Goal: Information Seeking & Learning: Learn about a topic

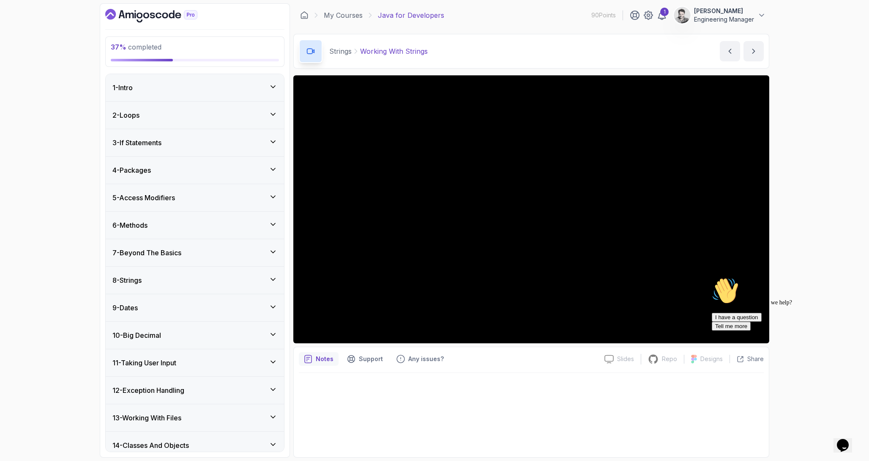
scroll to position [143, 0]
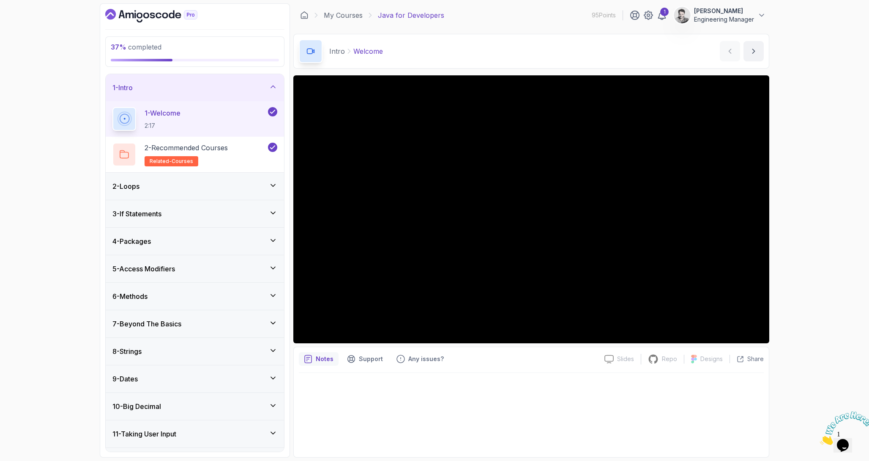
click at [152, 375] on div "9 - Dates" at bounding box center [194, 378] width 165 height 10
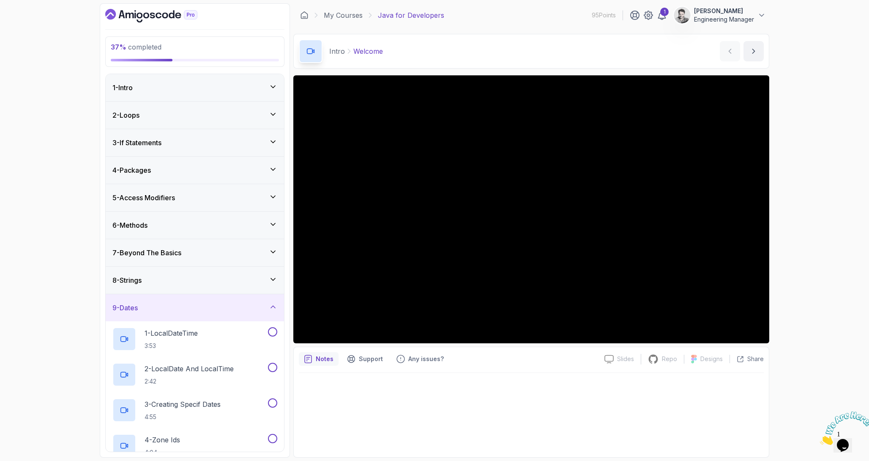
click at [176, 293] on div "9 - Dates 1 - LocalDateTime 3:53 2 - LocalDate And LocalTime 2:42 3 - Creating …" at bounding box center [195, 413] width 178 height 241
click at [174, 282] on div "8 - Strings" at bounding box center [194, 280] width 165 height 10
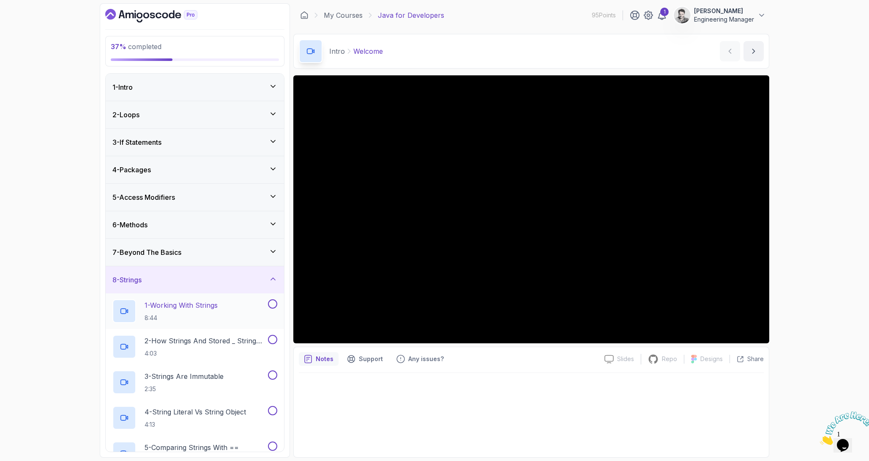
click at [183, 304] on p "1 - Working With Strings" at bounding box center [181, 305] width 73 height 10
click at [829, 175] on div "37 % completed 1 - Intro 2 - Loops 3 - If Statements 4 - Packages 5 - Access Mo…" at bounding box center [434, 230] width 869 height 461
click at [509, 386] on div at bounding box center [531, 412] width 465 height 79
click at [277, 302] on div at bounding box center [271, 303] width 11 height 9
click at [272, 308] on button at bounding box center [272, 303] width 9 height 9
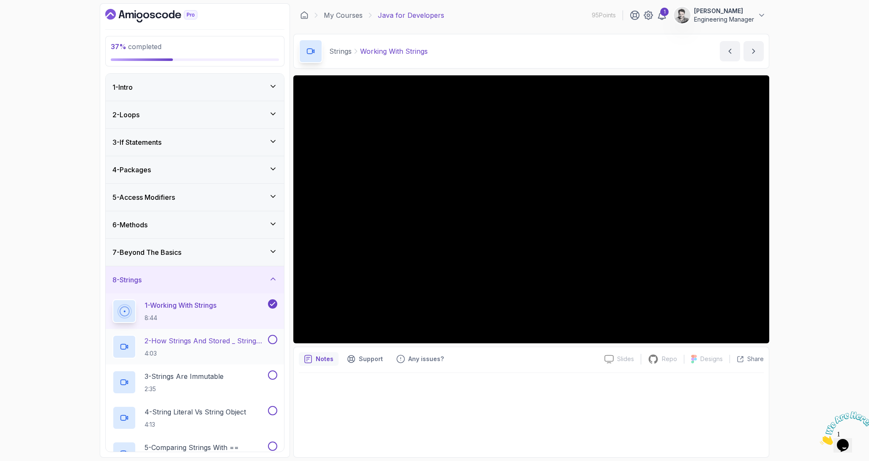
click at [241, 343] on p "2 - How Strings And Stored _ String Pool" at bounding box center [206, 340] width 122 height 10
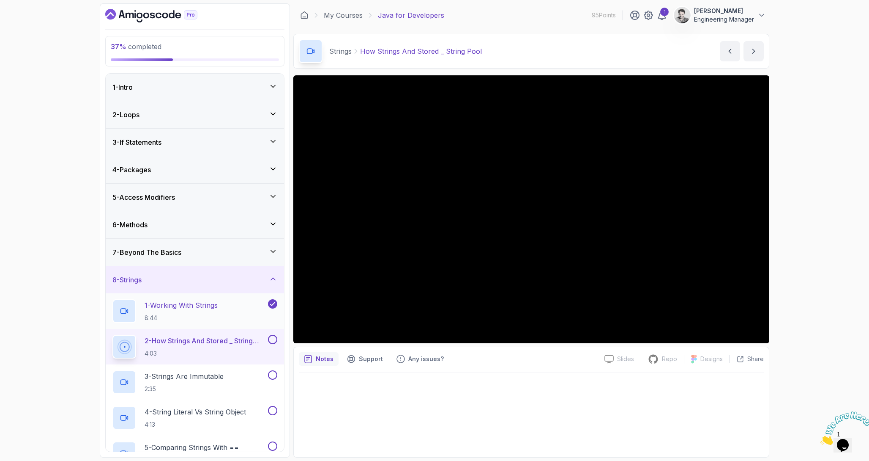
click at [276, 304] on icon at bounding box center [273, 303] width 8 height 8
click at [272, 304] on button at bounding box center [272, 303] width 9 height 9
click at [272, 342] on button at bounding box center [272, 338] width 9 height 9
click at [273, 342] on icon at bounding box center [273, 339] width 8 height 8
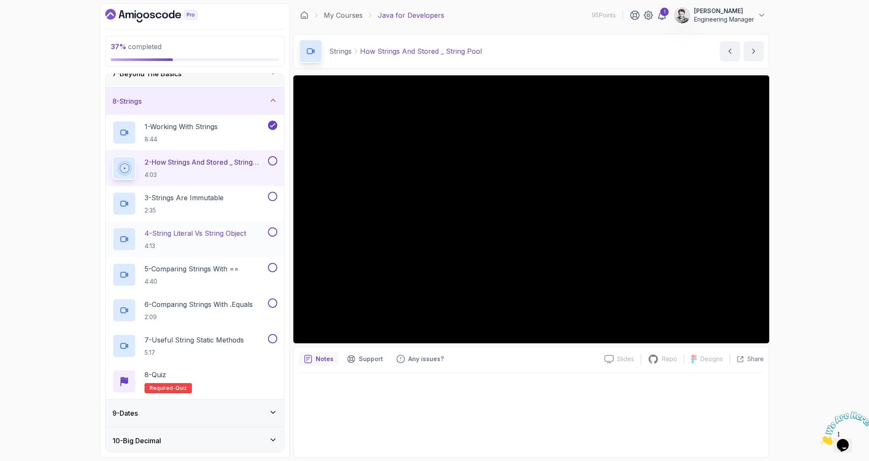
scroll to position [162, 0]
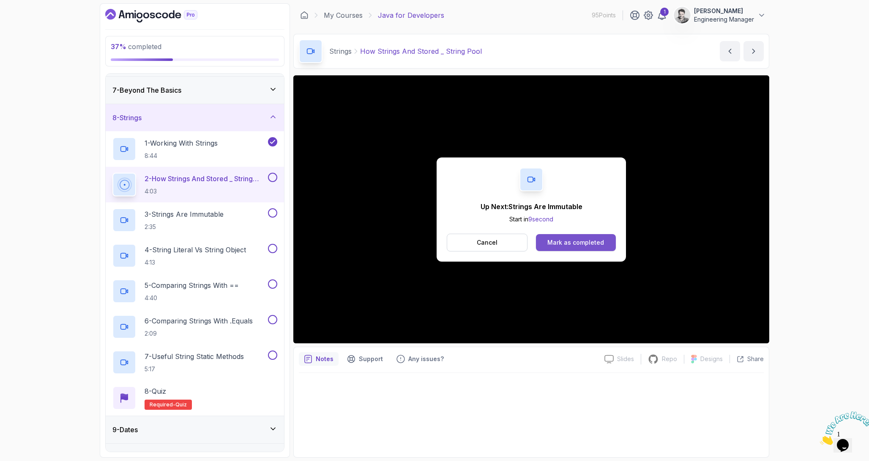
click at [556, 241] on div "Mark as completed" at bounding box center [576, 242] width 57 height 8
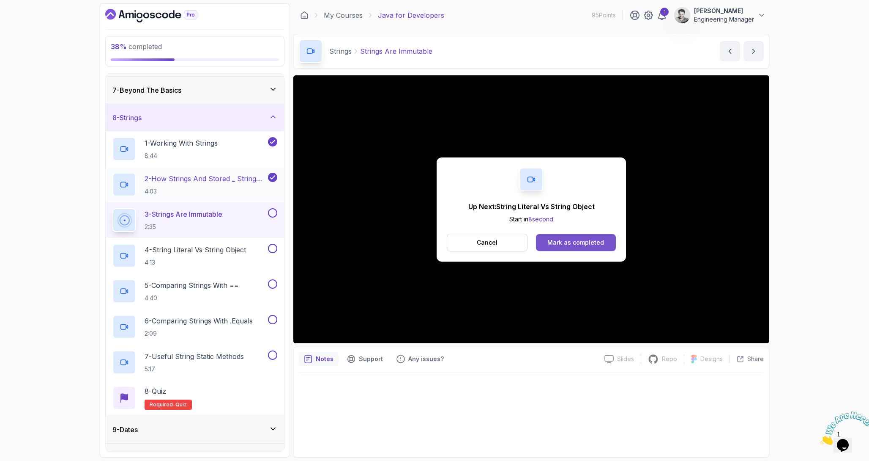
click at [557, 247] on button "Mark as completed" at bounding box center [576, 242] width 80 height 17
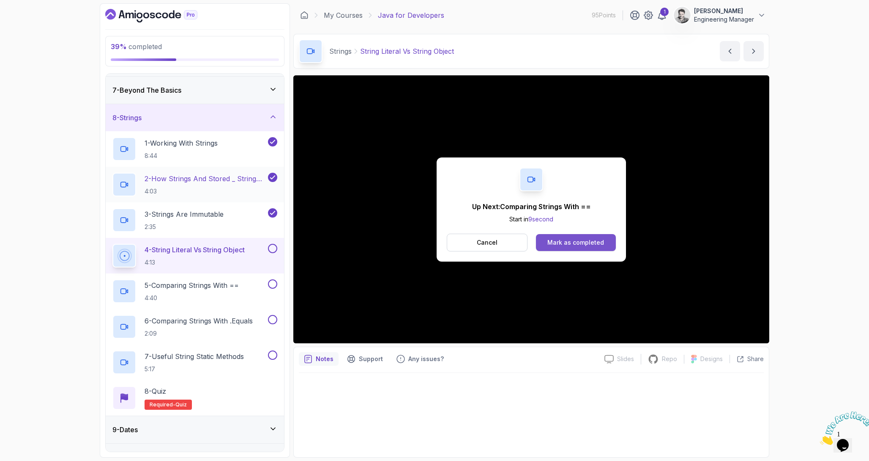
click at [551, 239] on div "Mark as completed" at bounding box center [576, 242] width 57 height 8
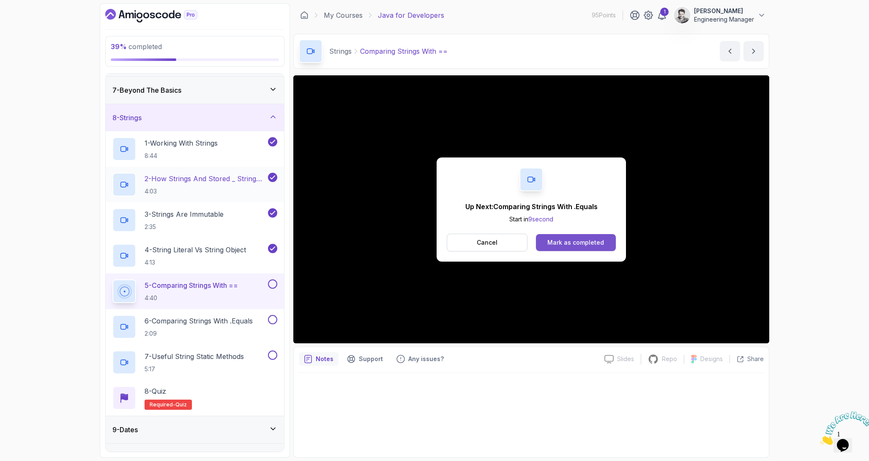
click at [590, 240] on div "Mark as completed" at bounding box center [576, 242] width 57 height 8
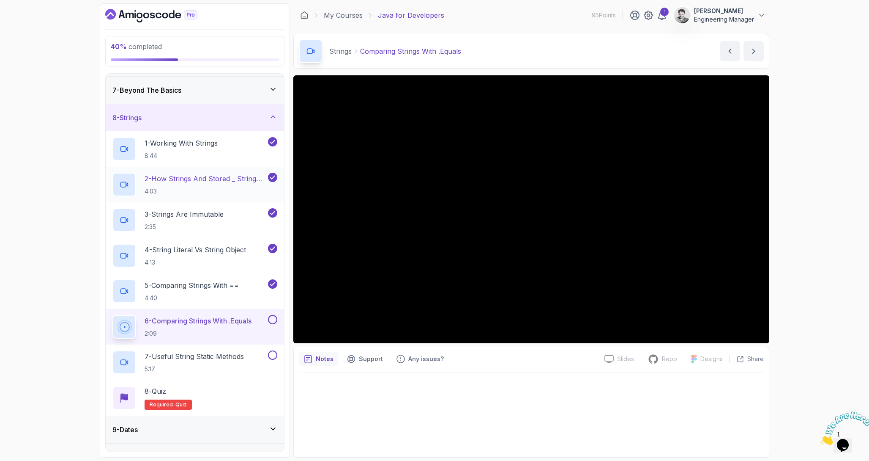
click at [274, 318] on button at bounding box center [272, 319] width 9 height 9
click at [239, 362] on h2 "7 - Useful String Static Methods 5:17" at bounding box center [194, 362] width 99 height 22
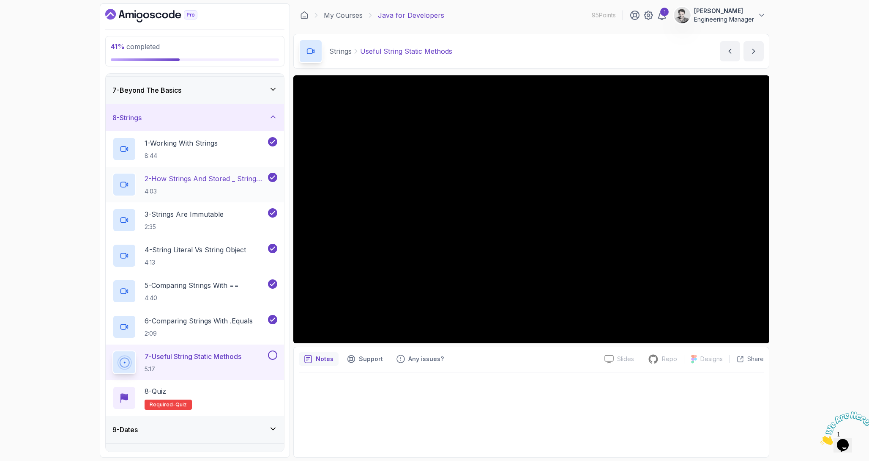
click at [271, 359] on button at bounding box center [272, 354] width 9 height 9
click at [173, 384] on div "8 - Quiz Required- quiz" at bounding box center [195, 398] width 178 height 36
click at [171, 394] on div "8 - Quiz" at bounding box center [168, 391] width 47 height 10
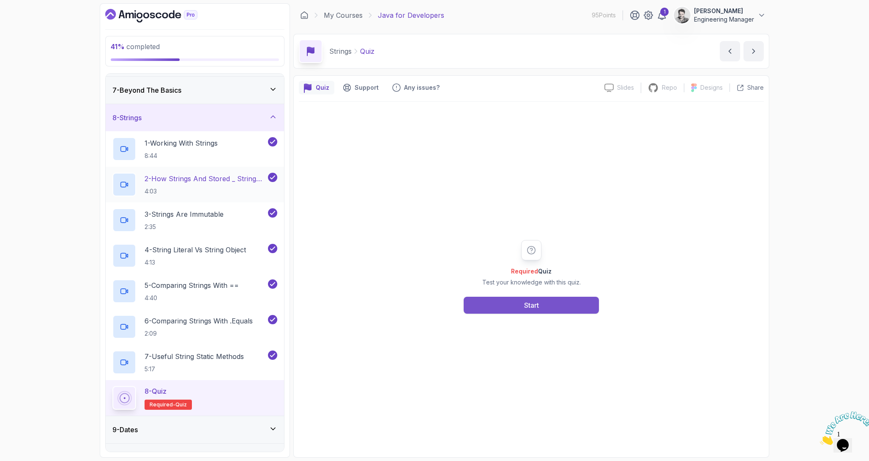
click at [584, 302] on button "Start" at bounding box center [531, 304] width 135 height 17
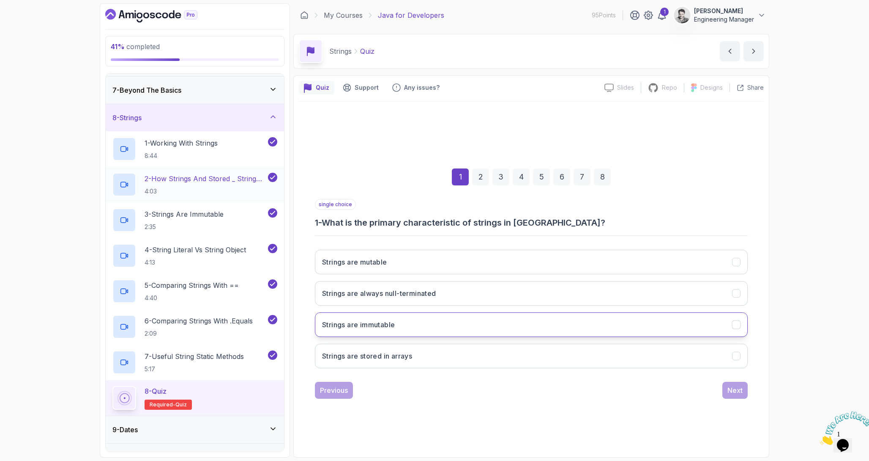
click at [428, 315] on button "Strings are immutable" at bounding box center [531, 324] width 433 height 25
click at [732, 389] on div "Next" at bounding box center [735, 390] width 15 height 10
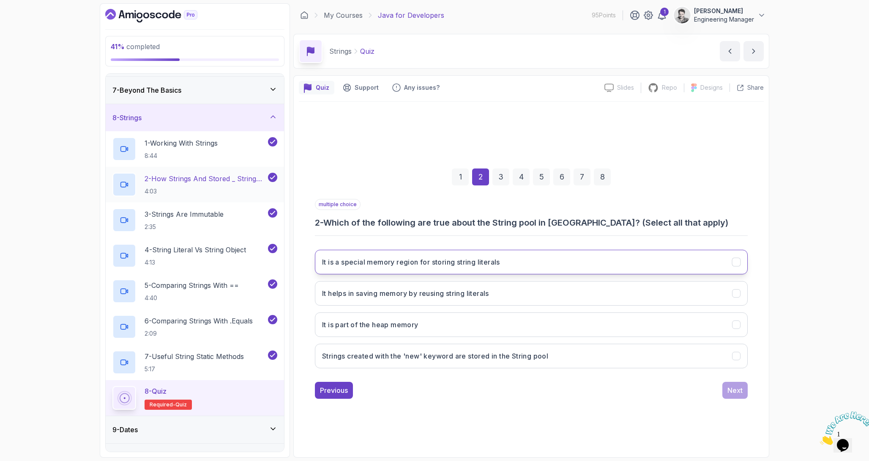
click at [413, 258] on h3 "It is a special memory region for storing string literals" at bounding box center [411, 262] width 178 height 10
click at [452, 297] on h3 "It helps in saving memory by reusing string literals" at bounding box center [405, 293] width 167 height 10
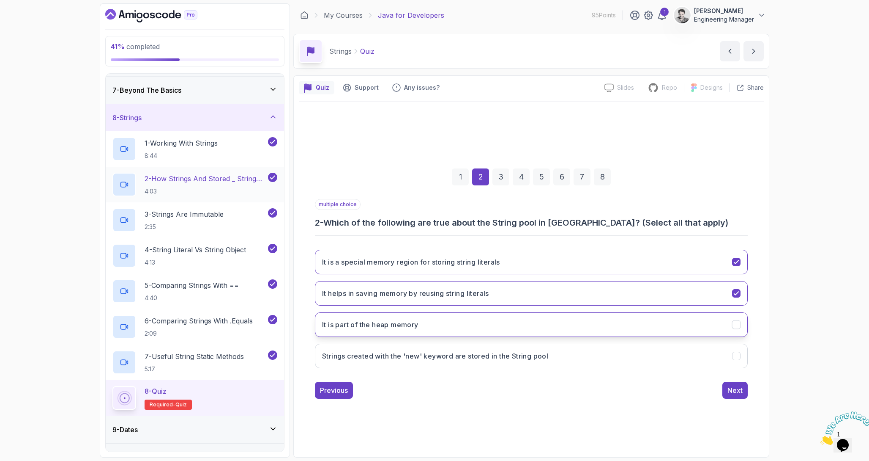
click at [468, 324] on button "It is part of the heap memory" at bounding box center [531, 324] width 433 height 25
click at [738, 390] on div "Next" at bounding box center [735, 390] width 15 height 10
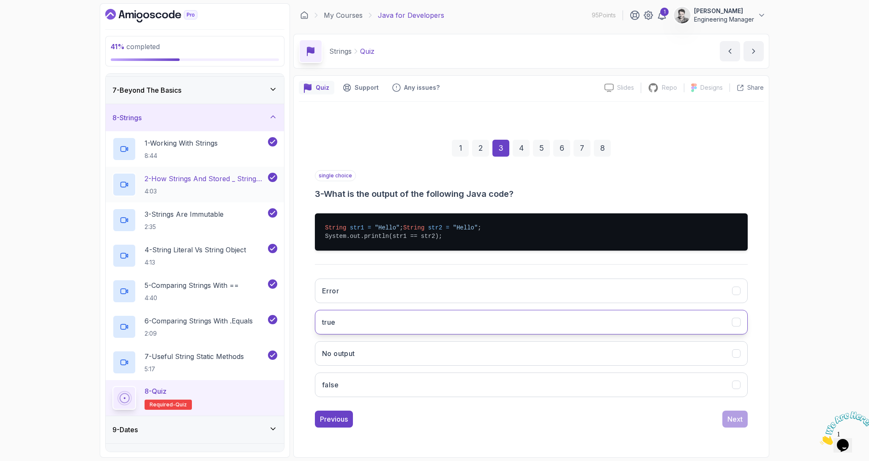
click at [369, 325] on button "true" at bounding box center [531, 322] width 433 height 25
click at [739, 424] on div "Next" at bounding box center [735, 419] width 15 height 10
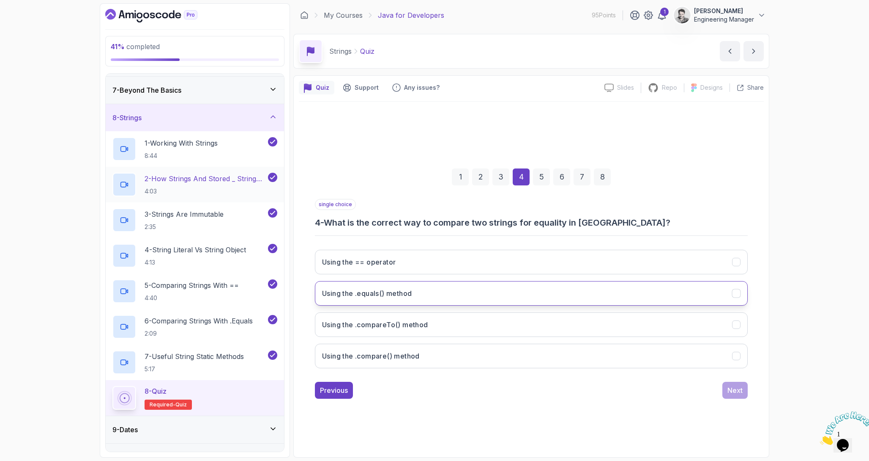
click at [461, 292] on button "Using the .equals() method" at bounding box center [531, 293] width 433 height 25
click at [732, 393] on div "Next" at bounding box center [735, 390] width 15 height 10
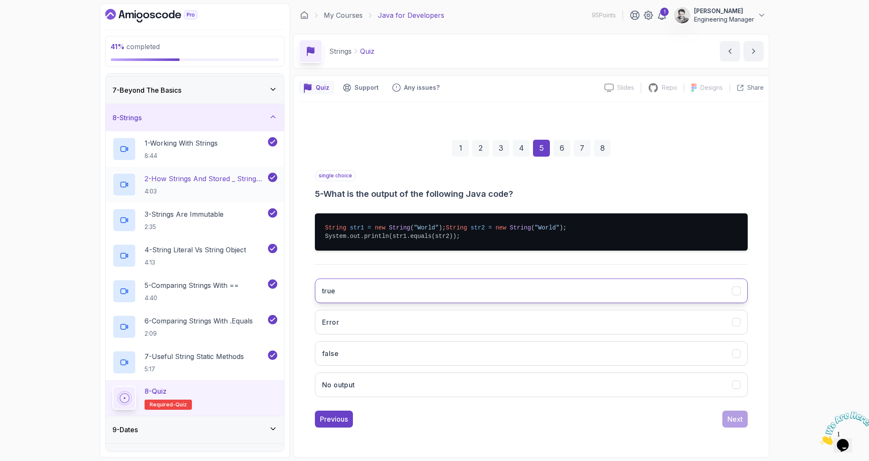
click at [385, 301] on button "true" at bounding box center [531, 290] width 433 height 25
click at [735, 427] on button "Next" at bounding box center [735, 418] width 25 height 17
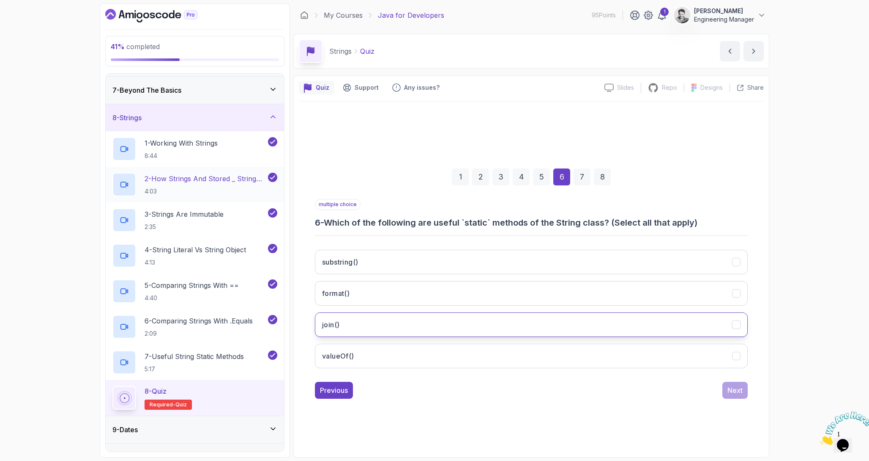
click at [405, 319] on button "join()" at bounding box center [531, 324] width 433 height 25
click at [400, 284] on button "format()" at bounding box center [531, 293] width 433 height 25
click at [398, 251] on button "substring()" at bounding box center [531, 261] width 433 height 25
click at [735, 384] on button "Next" at bounding box center [735, 389] width 25 height 17
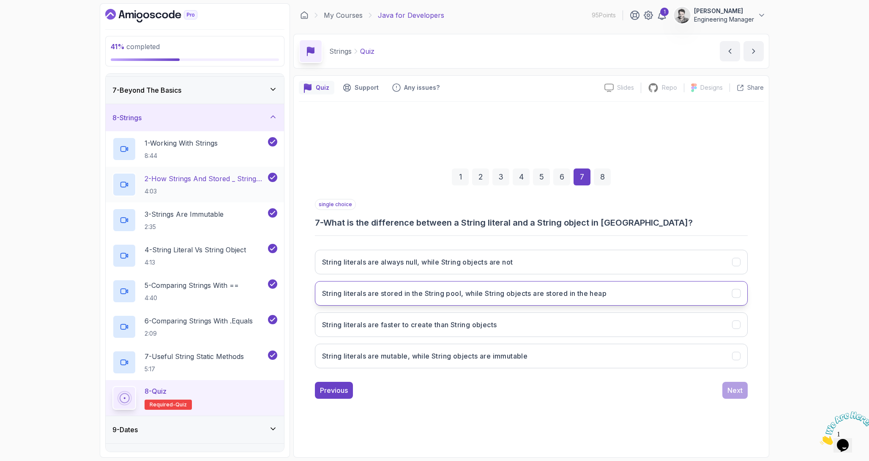
click at [504, 294] on h3 "String literals are stored in the String pool, while String objects are stored …" at bounding box center [464, 293] width 285 height 10
click at [745, 389] on button "Next" at bounding box center [735, 389] width 25 height 17
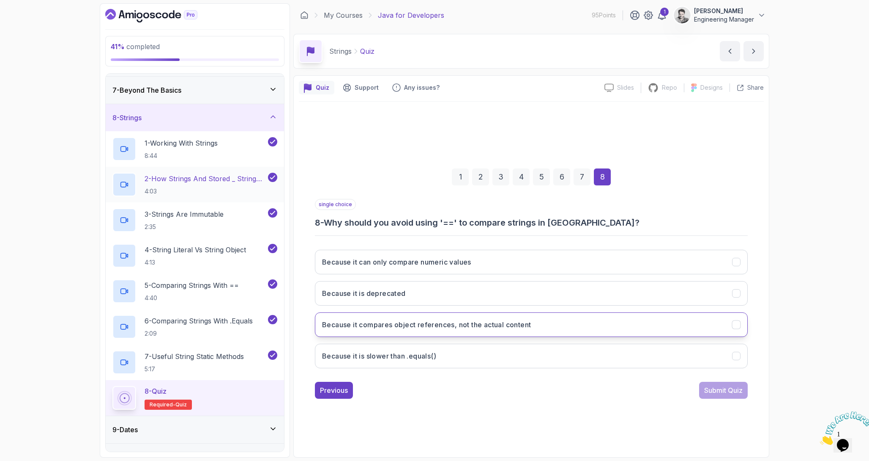
click at [533, 330] on button "Because it compares object references, not the actual content" at bounding box center [531, 324] width 433 height 25
click at [707, 394] on div "Submit Quiz" at bounding box center [724, 390] width 38 height 10
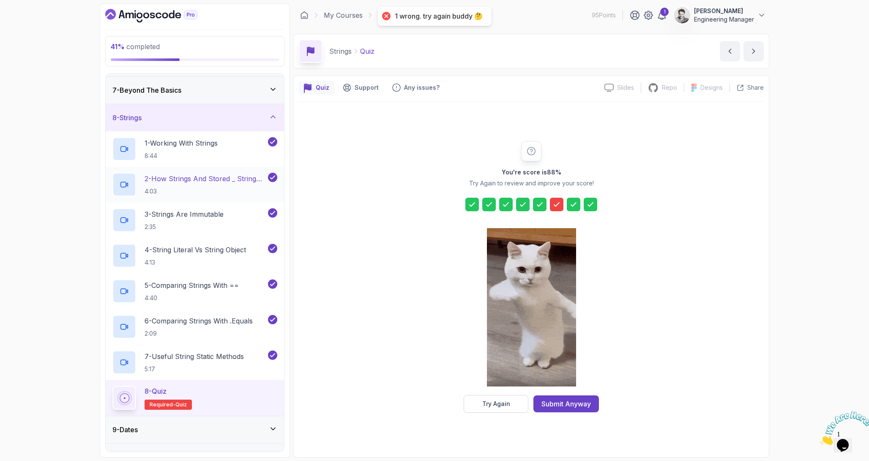
click at [554, 204] on icon at bounding box center [557, 204] width 8 height 8
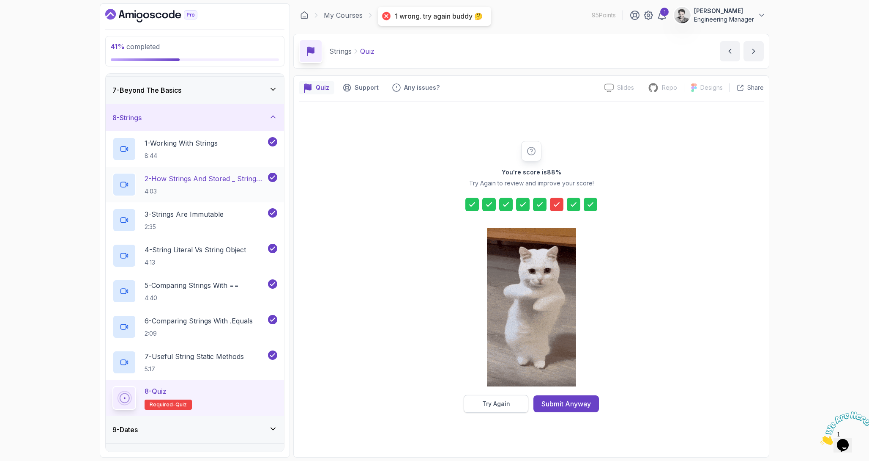
click at [516, 407] on button "Try Again" at bounding box center [496, 404] width 65 height 18
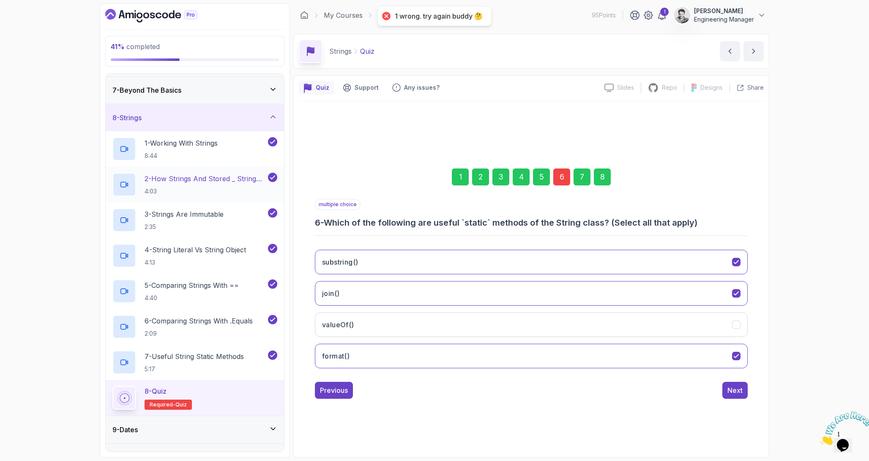
click at [557, 179] on div "6" at bounding box center [562, 176] width 17 height 17
click at [634, 318] on button "valueOf()" at bounding box center [531, 324] width 433 height 25
click at [739, 393] on div "Next" at bounding box center [735, 390] width 15 height 10
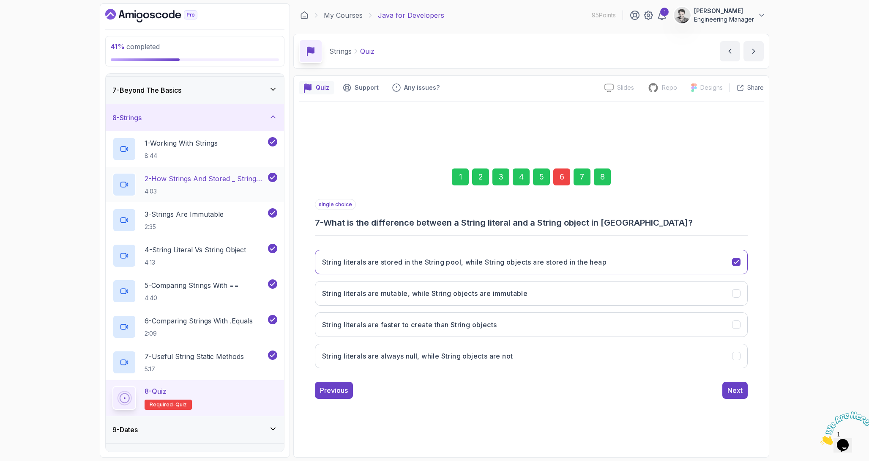
click at [608, 181] on div "8" at bounding box center [602, 176] width 17 height 17
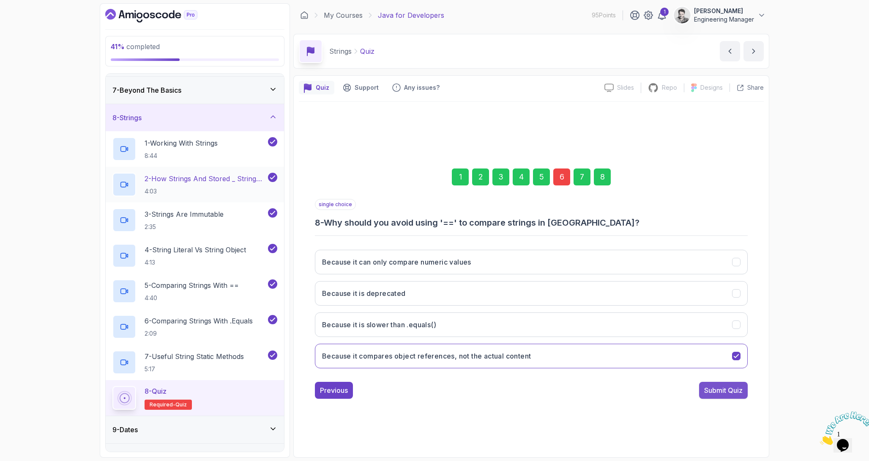
click at [736, 386] on div "Submit Quiz" at bounding box center [724, 390] width 38 height 10
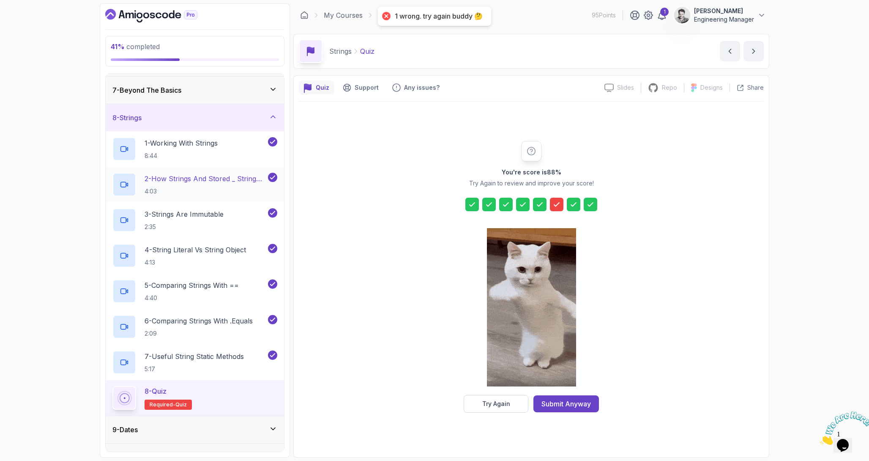
click at [558, 206] on icon at bounding box center [557, 204] width 8 height 8
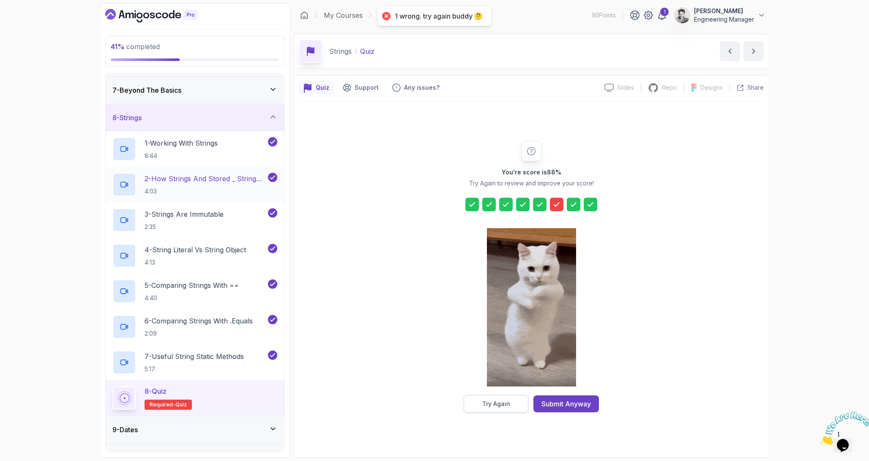
click at [513, 408] on button "Try Again" at bounding box center [496, 404] width 65 height 18
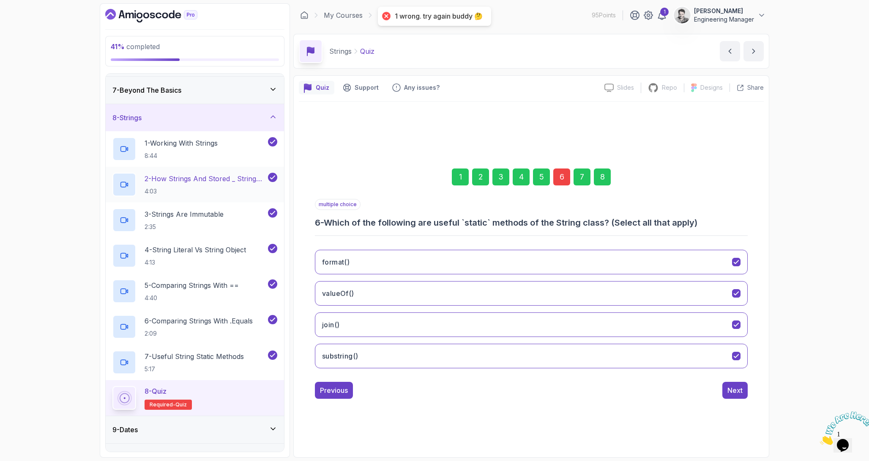
click at [561, 176] on div "6" at bounding box center [562, 176] width 17 height 17
click at [498, 348] on button "substring()" at bounding box center [531, 355] width 433 height 25
click at [739, 393] on div "Next" at bounding box center [735, 390] width 15 height 10
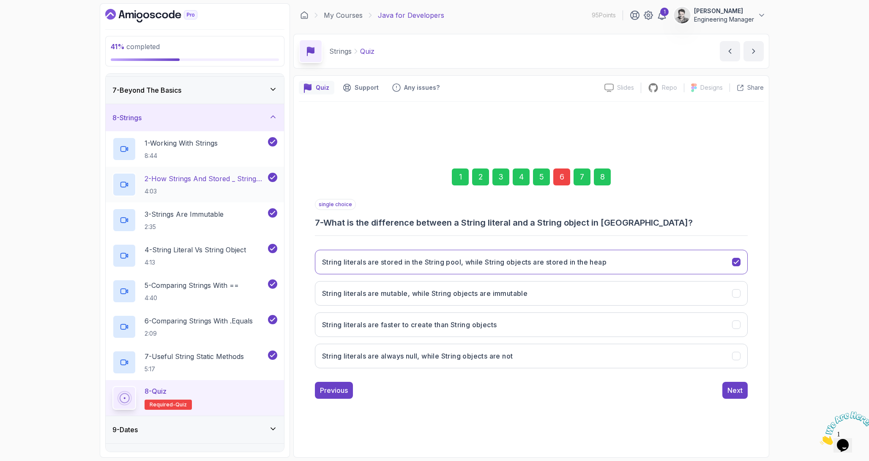
click at [739, 393] on div "Next" at bounding box center [735, 390] width 15 height 10
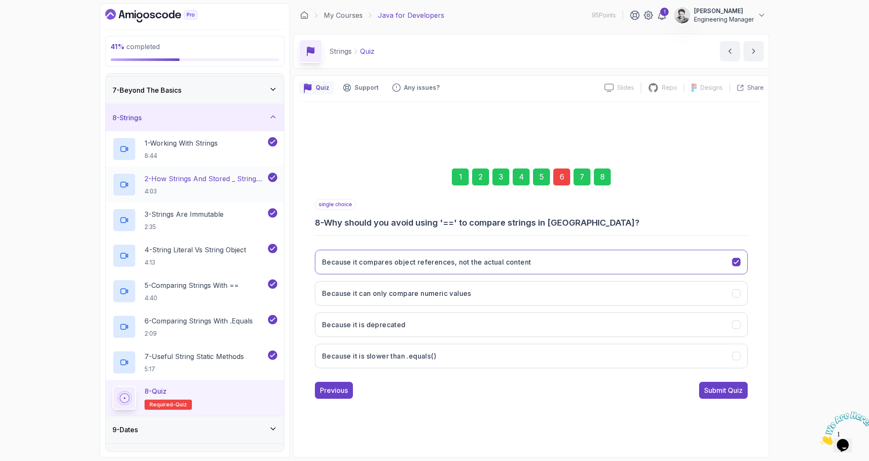
click at [739, 393] on div "Submit Quiz" at bounding box center [724, 390] width 38 height 10
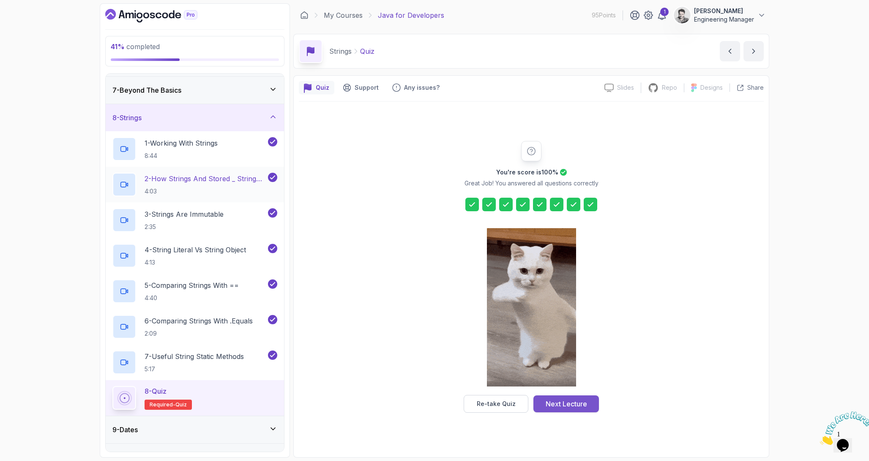
click at [587, 402] on button "Next Lecture" at bounding box center [567, 403] width 66 height 17
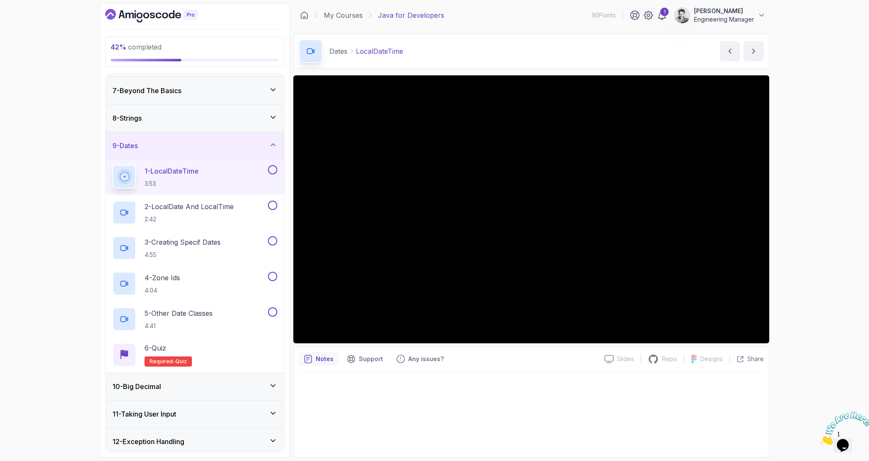
click at [191, 181] on p "3:53" at bounding box center [172, 183] width 54 height 8
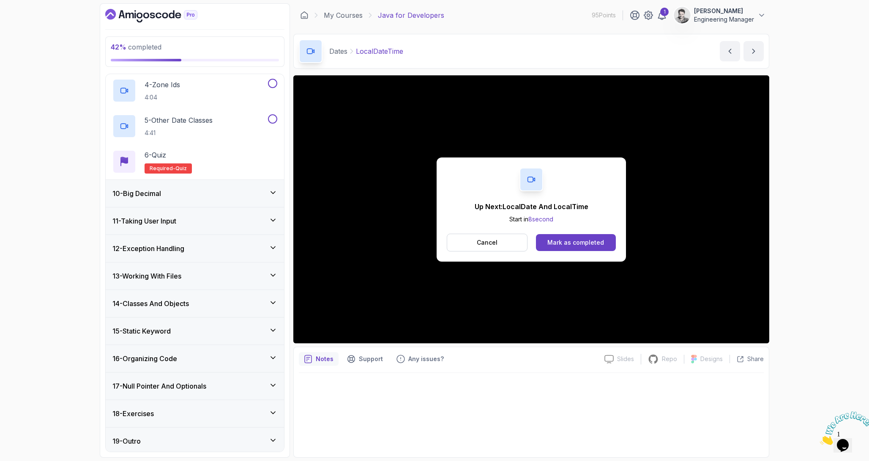
scroll to position [354, 0]
click at [561, 239] on div "Mark as completed" at bounding box center [576, 242] width 57 height 8
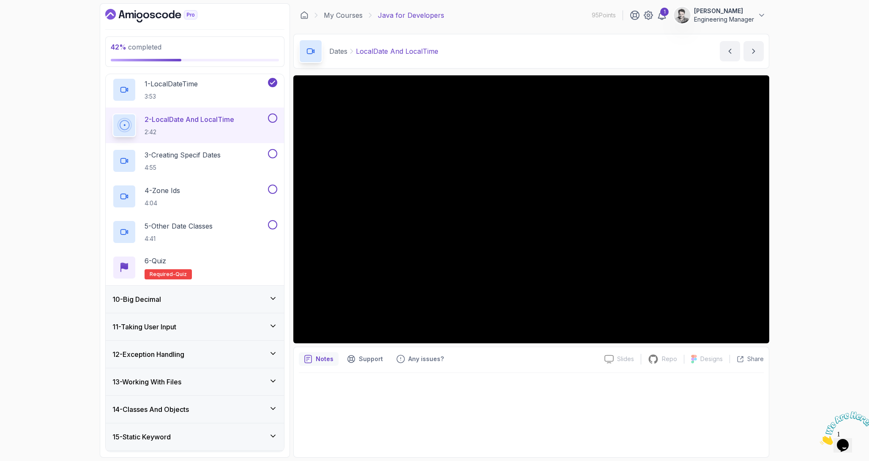
scroll to position [248, 0]
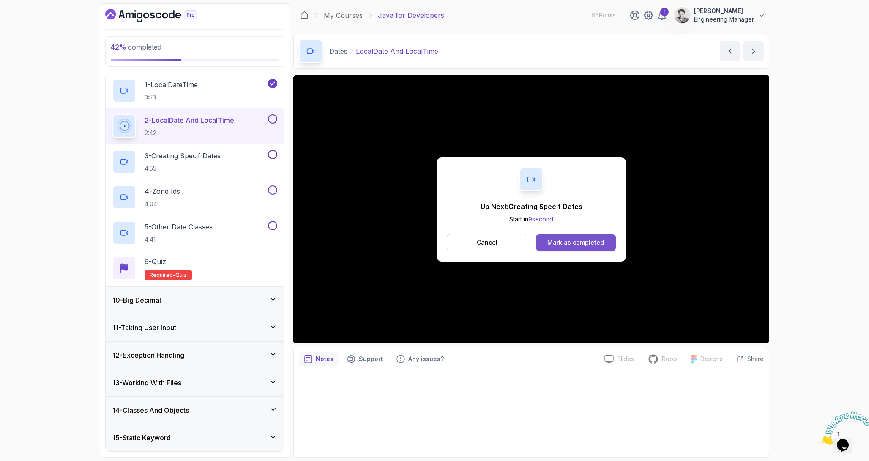
click at [561, 249] on button "Mark as completed" at bounding box center [576, 242] width 80 height 17
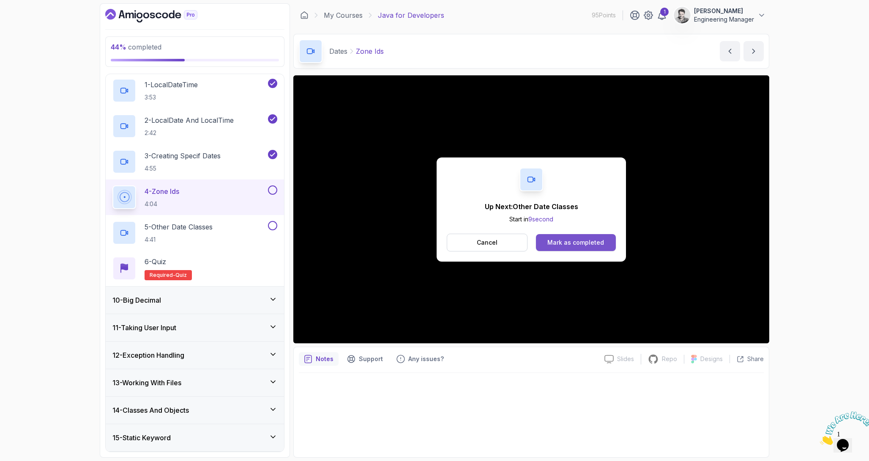
click at [561, 247] on button "Mark as completed" at bounding box center [576, 242] width 80 height 17
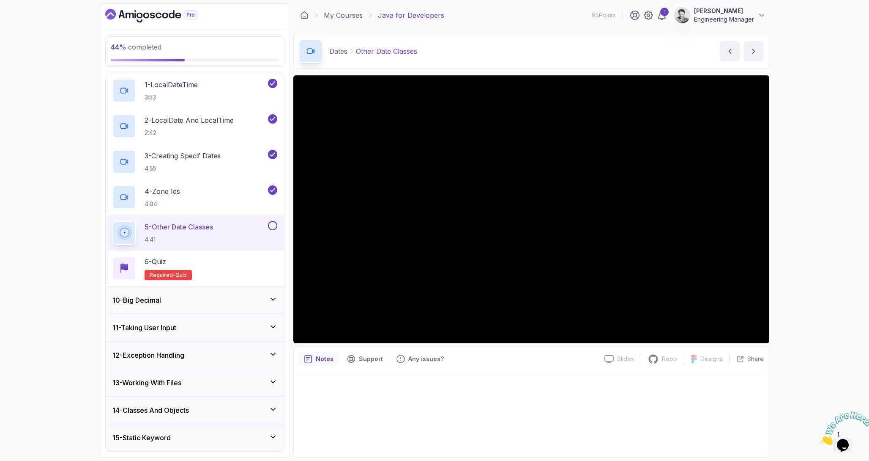
click at [165, 297] on div "10 - Big Decimal" at bounding box center [194, 300] width 165 height 10
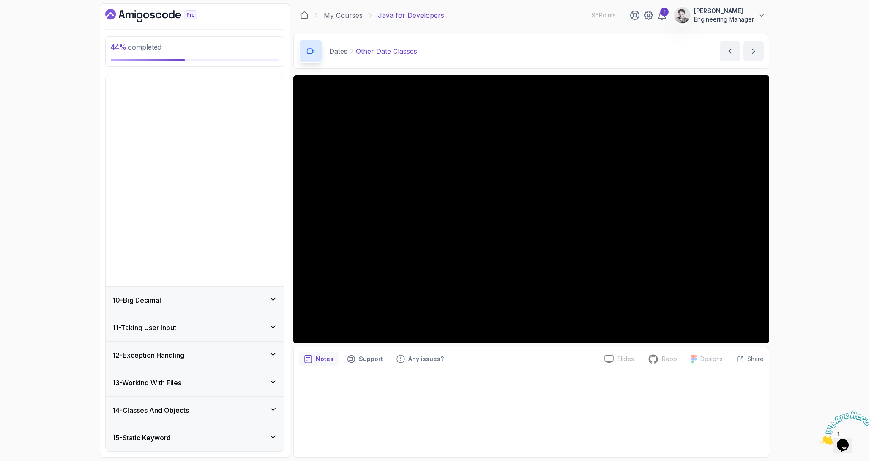
scroll to position [144, 0]
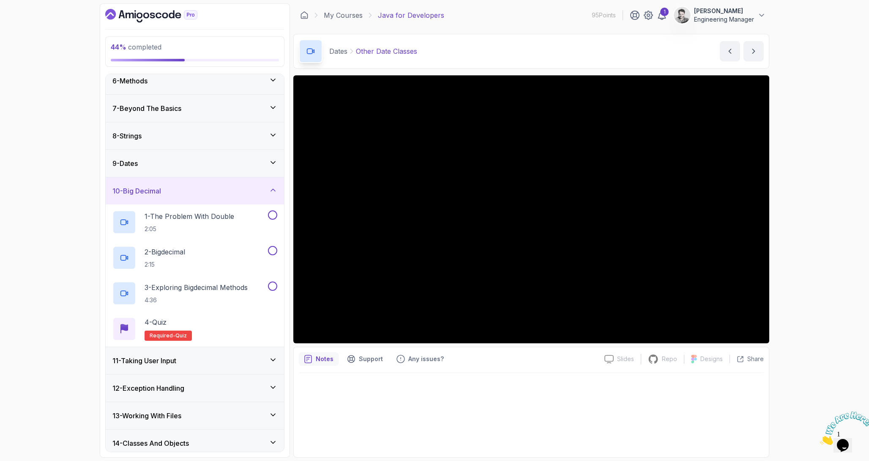
click at [270, 182] on div "10 - Big Decimal" at bounding box center [195, 190] width 178 height 27
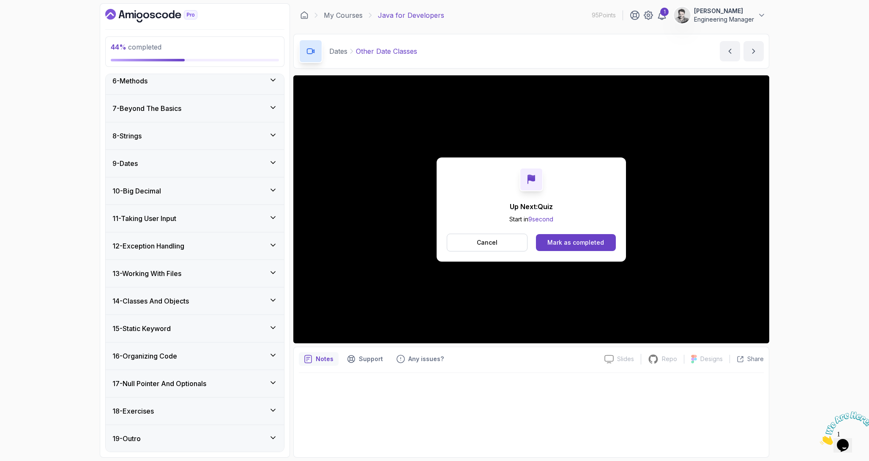
click at [596, 225] on div "Up Next: Quiz Start in 9 second Cancel Mark as completed" at bounding box center [531, 209] width 189 height 104
click at [587, 236] on button "Mark as completed" at bounding box center [576, 242] width 80 height 17
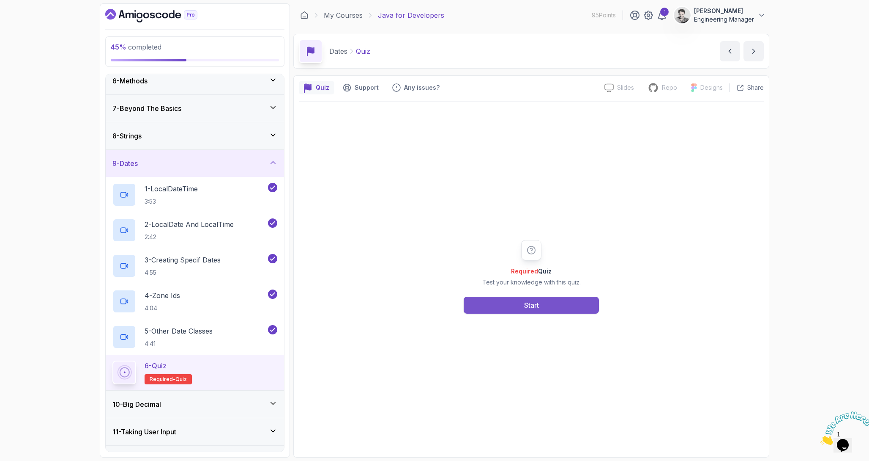
click at [515, 302] on button "Start" at bounding box center [531, 304] width 135 height 17
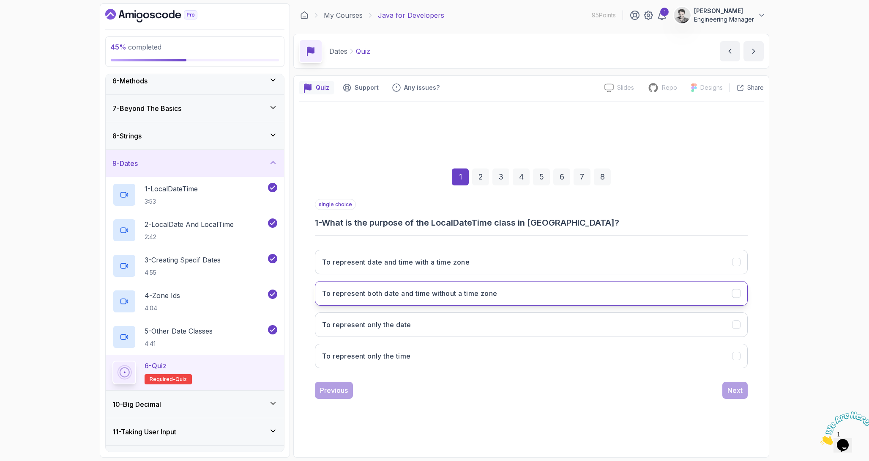
click at [460, 299] on button "To represent both date and time without a time zone" at bounding box center [531, 293] width 433 height 25
click at [738, 395] on button "Next" at bounding box center [735, 389] width 25 height 17
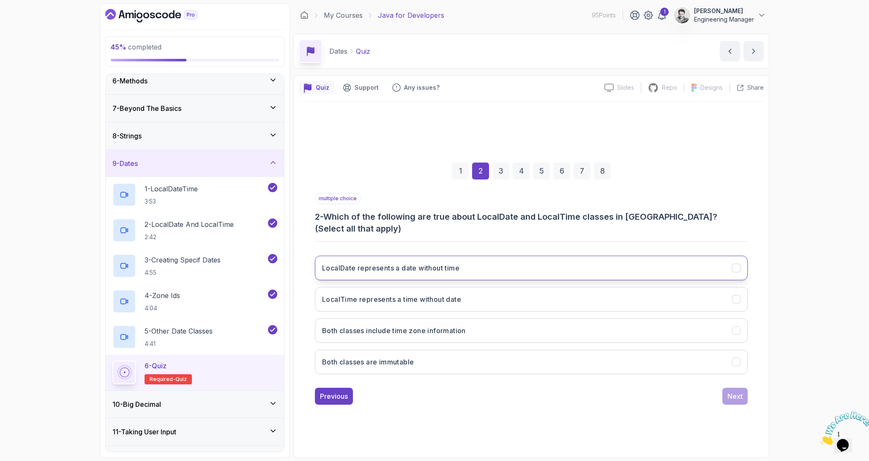
click at [429, 269] on button "LocalDate represents a date without time" at bounding box center [531, 267] width 433 height 25
click at [462, 298] on button "LocalTime represents a time without date" at bounding box center [531, 299] width 433 height 25
click at [663, 356] on button "Both classes are immutable" at bounding box center [531, 361] width 433 height 25
click at [740, 392] on div "Next" at bounding box center [735, 396] width 15 height 10
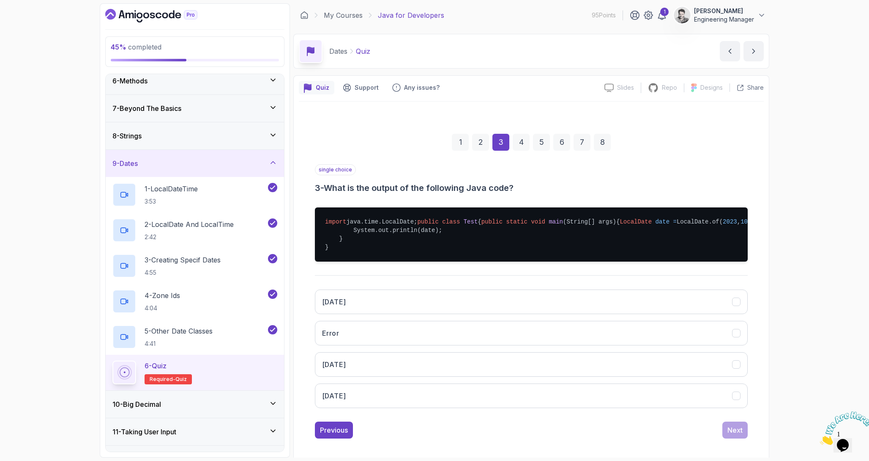
drag, startPoint x: 385, startPoint y: 326, endPoint x: 393, endPoint y: 313, distance: 16.1
click at [393, 313] on div "2023/10/05 Error 2023-10-05 05-10-2023" at bounding box center [531, 348] width 433 height 132
click at [389, 314] on button "2023/10/05" at bounding box center [531, 301] width 433 height 25
click at [730, 435] on div "Next" at bounding box center [735, 430] width 15 height 10
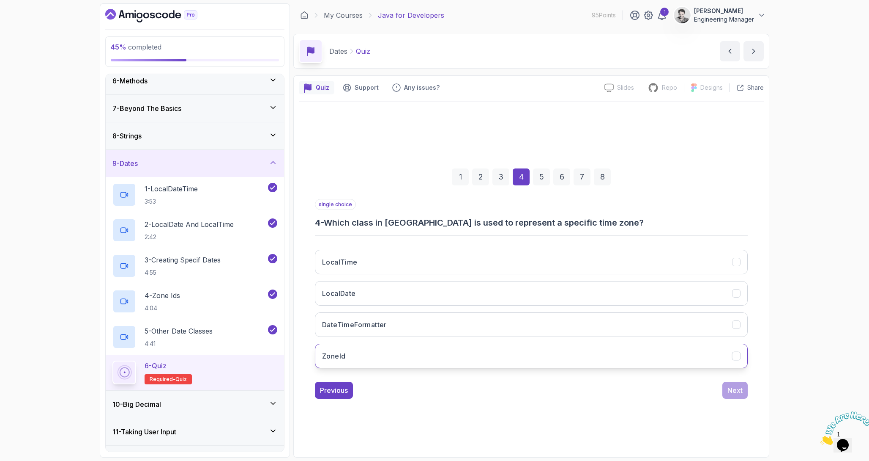
click at [446, 359] on button "ZoneId" at bounding box center [531, 355] width 433 height 25
click at [739, 388] on div "Next" at bounding box center [735, 390] width 15 height 10
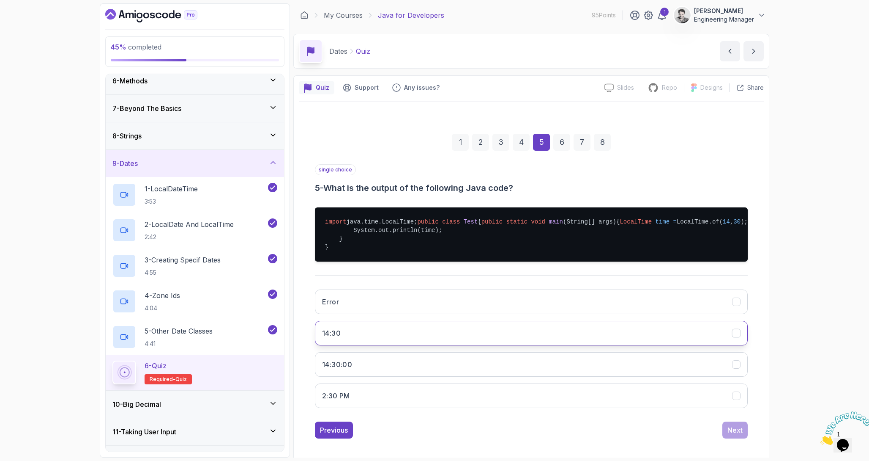
click at [378, 345] on button "14:30" at bounding box center [531, 333] width 433 height 25
click at [733, 435] on div "Next" at bounding box center [735, 430] width 15 height 10
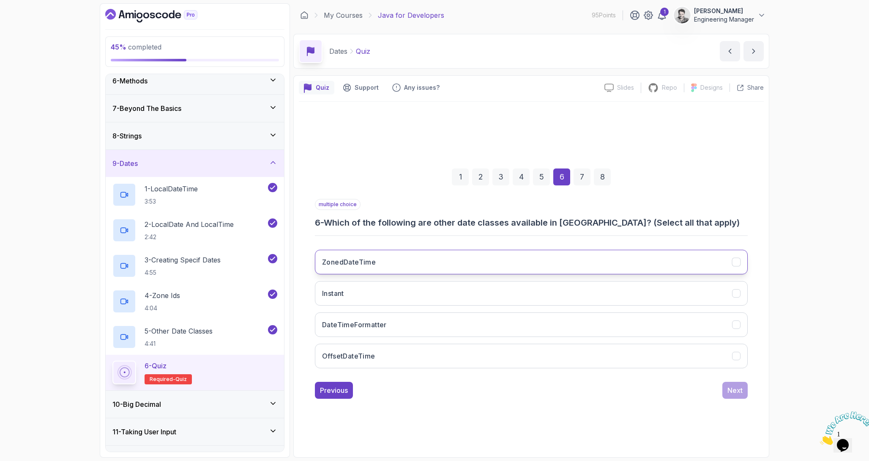
click at [355, 265] on h3 "ZonedDateTime" at bounding box center [349, 262] width 54 height 10
click at [356, 291] on button "Instant" at bounding box center [531, 293] width 433 height 25
click at [453, 360] on button "OffsetDateTime" at bounding box center [531, 355] width 433 height 25
click at [740, 389] on div "Next" at bounding box center [735, 390] width 15 height 10
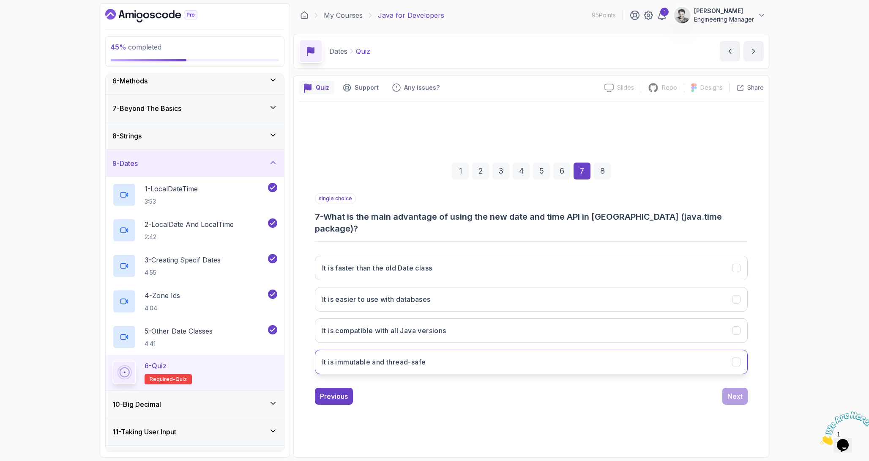
click at [655, 351] on button "It is immutable and thread-safe" at bounding box center [531, 361] width 433 height 25
click at [726, 387] on button "Next" at bounding box center [735, 395] width 25 height 17
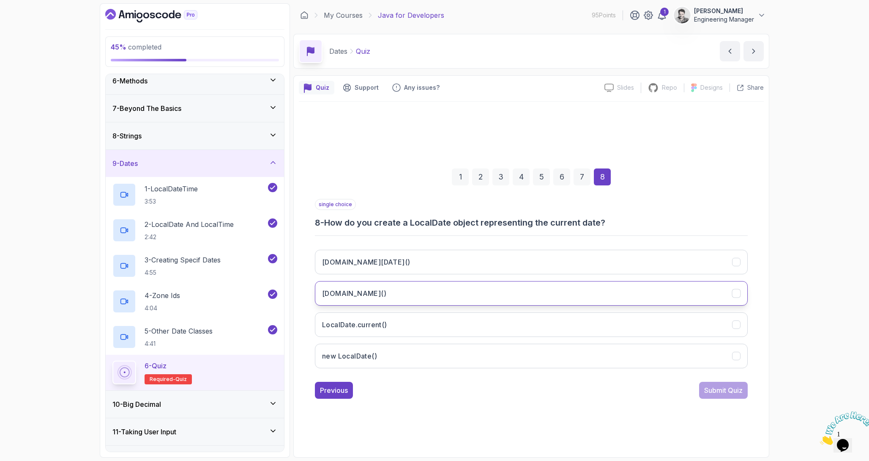
click at [517, 293] on button "LocalDate.now()" at bounding box center [531, 293] width 433 height 25
click at [723, 389] on div "Submit Quiz" at bounding box center [724, 390] width 38 height 10
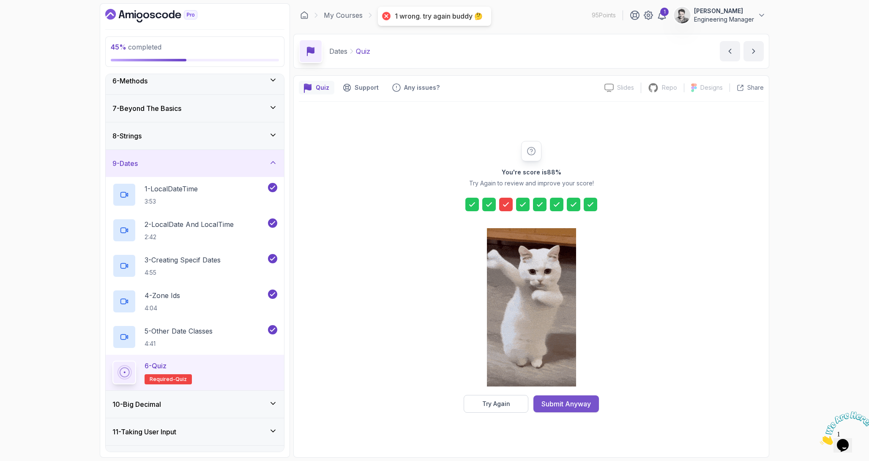
click at [579, 405] on div "Submit Anyway" at bounding box center [566, 403] width 49 height 10
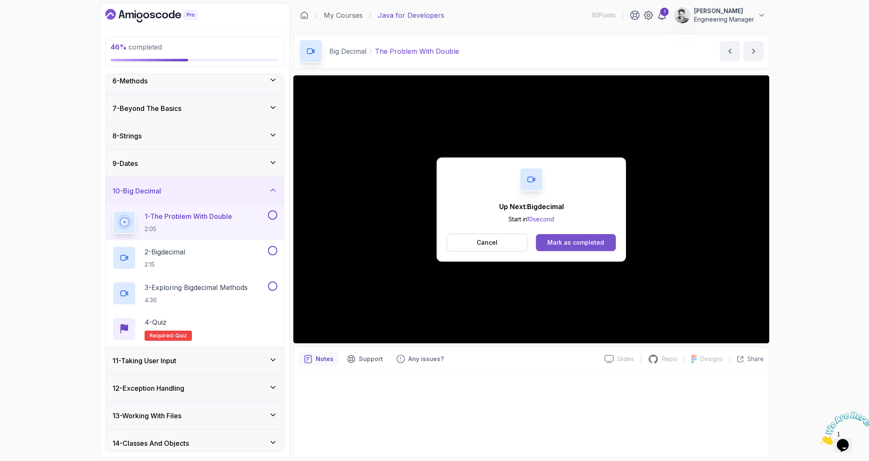
click at [575, 241] on div "Mark as completed" at bounding box center [576, 242] width 57 height 8
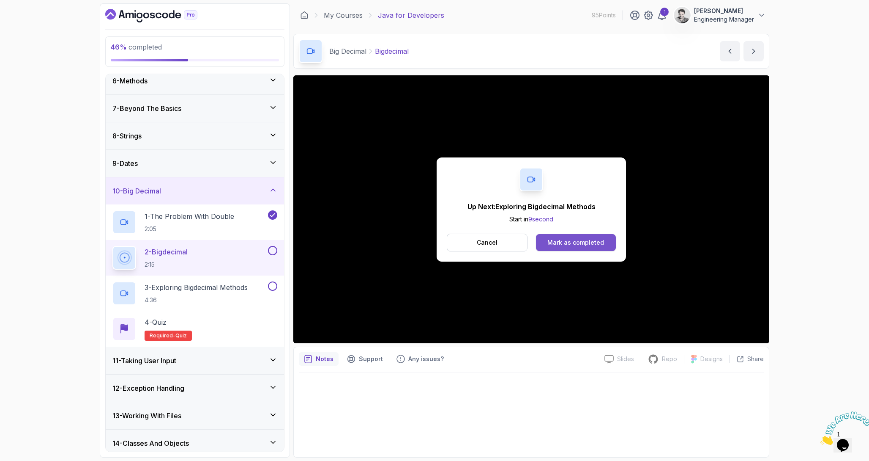
click at [584, 237] on button "Mark as completed" at bounding box center [576, 242] width 80 height 17
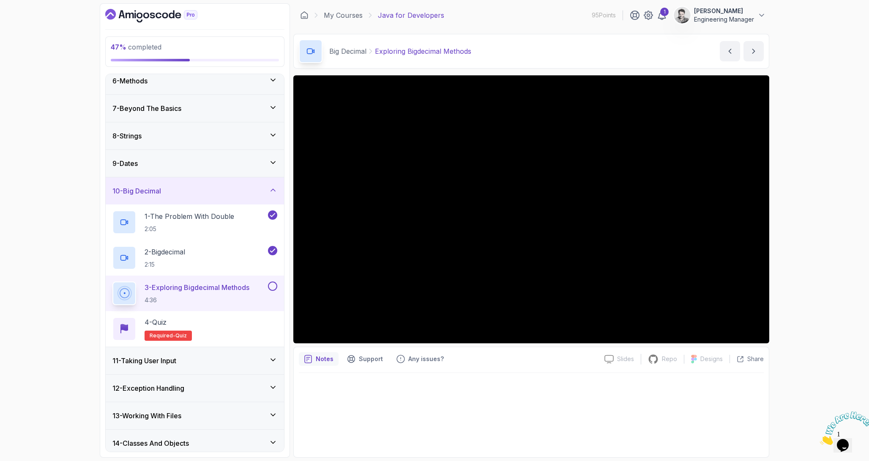
click at [275, 360] on icon at bounding box center [273, 359] width 8 height 8
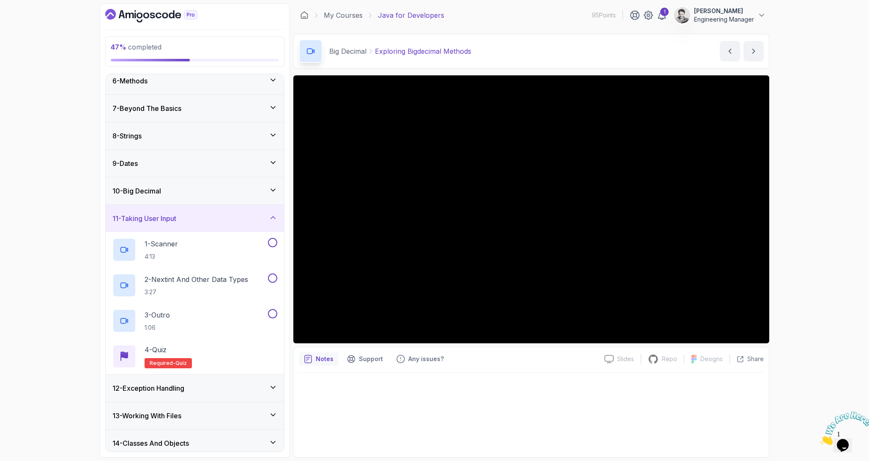
click at [260, 392] on div "12 - Exception Handling" at bounding box center [195, 387] width 178 height 27
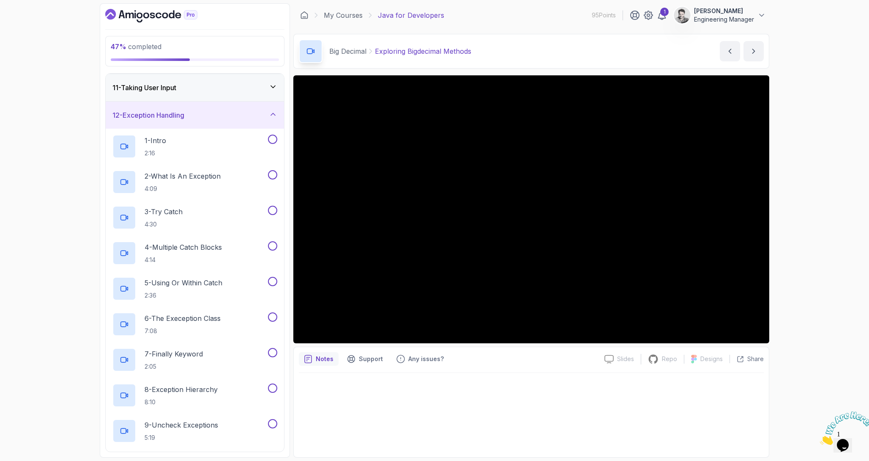
scroll to position [243, 0]
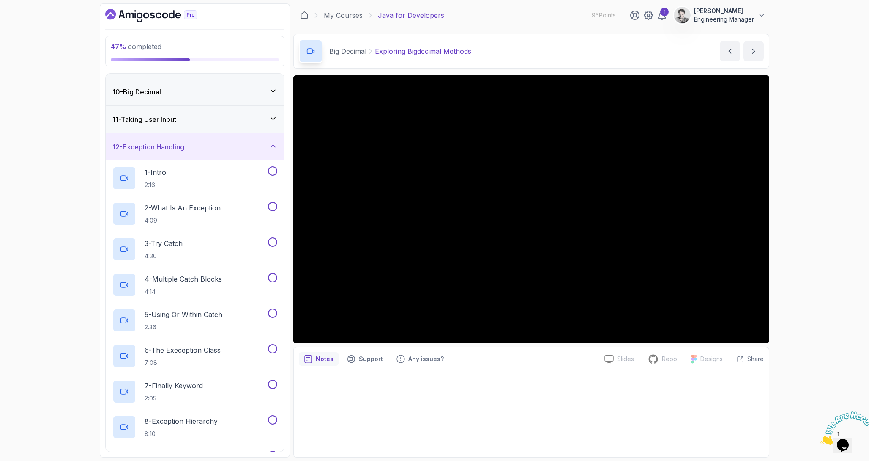
click at [273, 142] on icon at bounding box center [273, 146] width 8 height 8
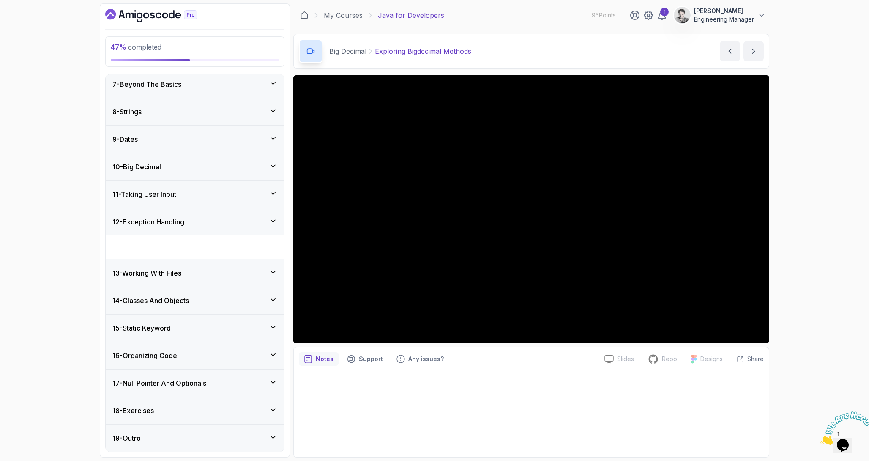
scroll to position [144, 0]
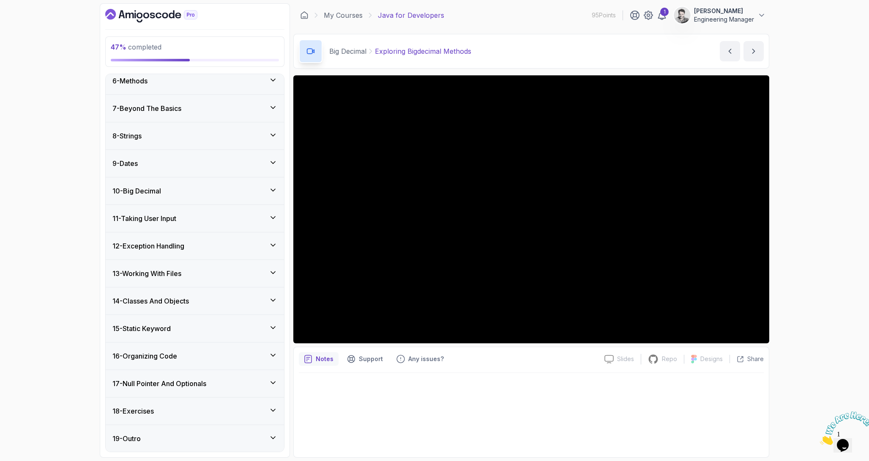
click at [274, 274] on icon at bounding box center [273, 272] width 8 height 8
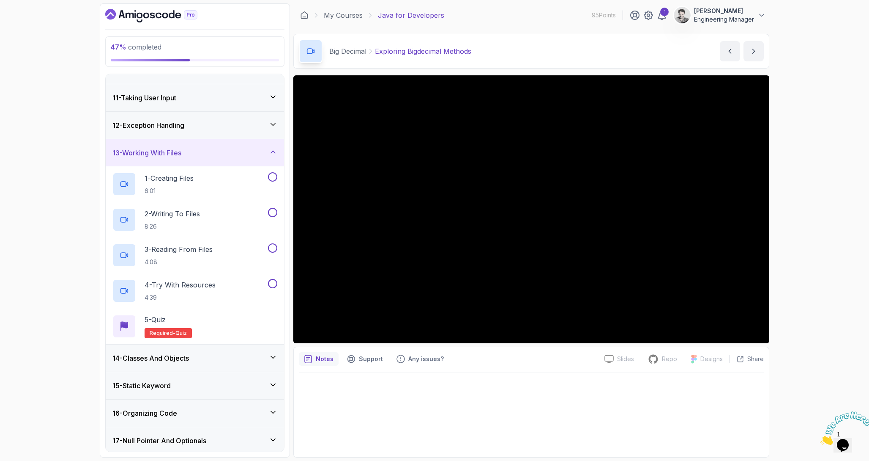
scroll to position [267, 0]
click at [277, 143] on div "13 - Working With Files" at bounding box center [195, 150] width 178 height 27
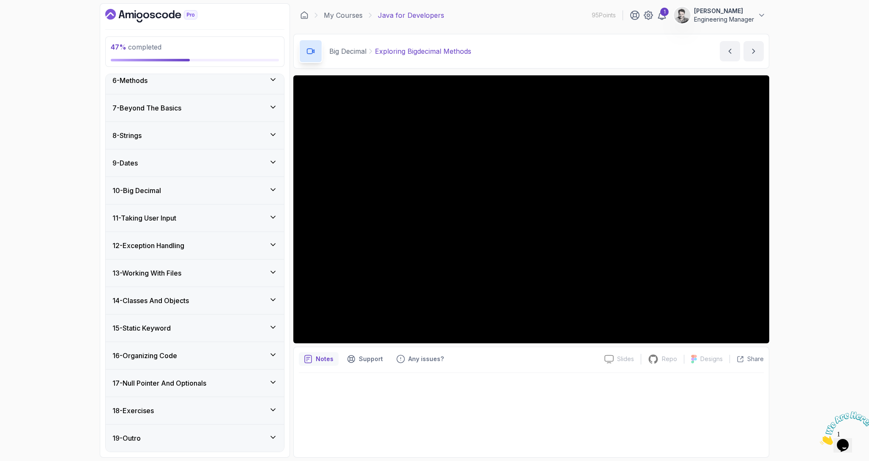
scroll to position [144, 0]
click at [267, 302] on div "14 - Classes And Objects" at bounding box center [194, 301] width 165 height 10
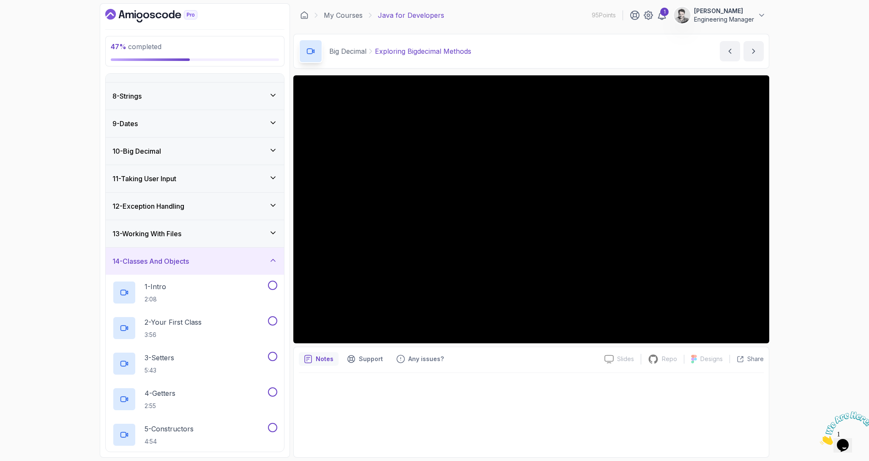
scroll to position [136, 0]
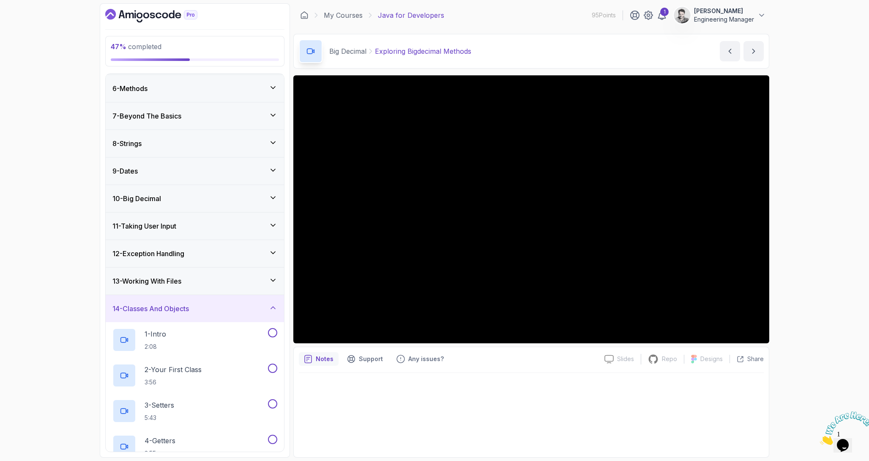
click at [266, 302] on div "14 - Classes And Objects" at bounding box center [195, 308] width 178 height 27
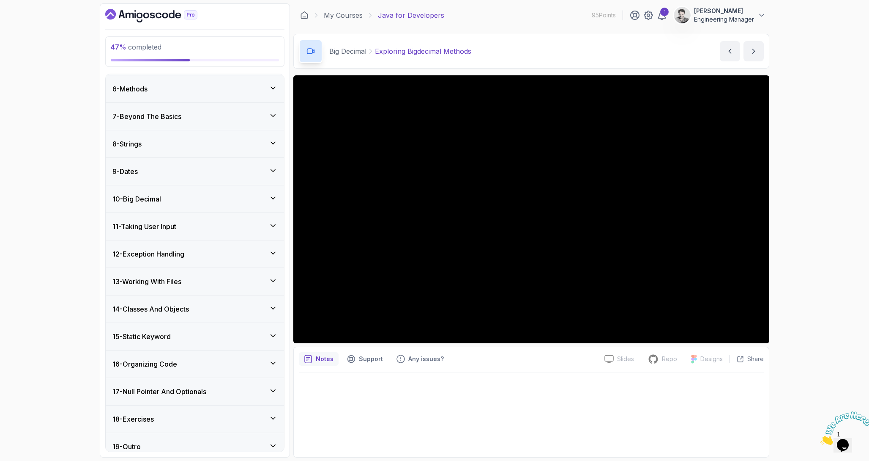
click at [250, 344] on div "15 - Static Keyword" at bounding box center [195, 336] width 178 height 27
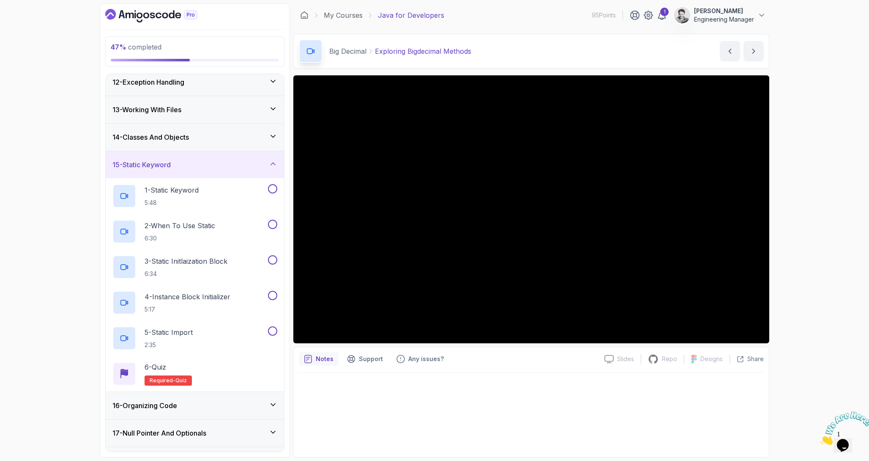
scroll to position [303, 0]
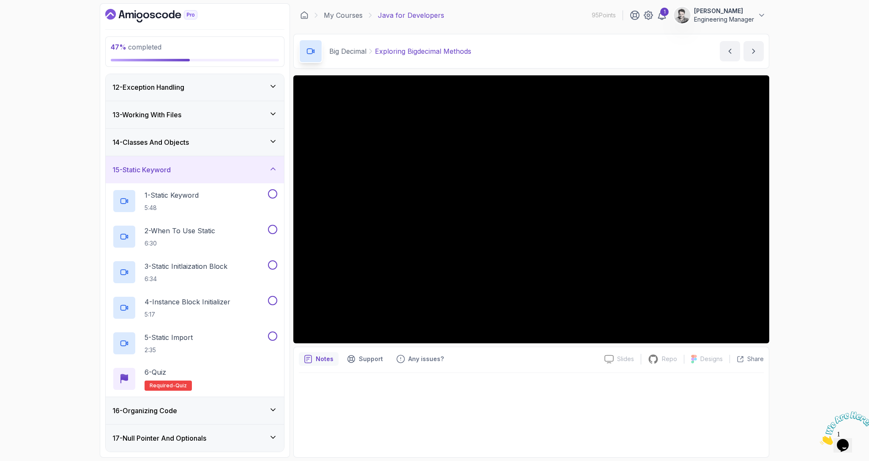
click at [203, 168] on div "15 - Static Keyword" at bounding box center [194, 170] width 165 height 10
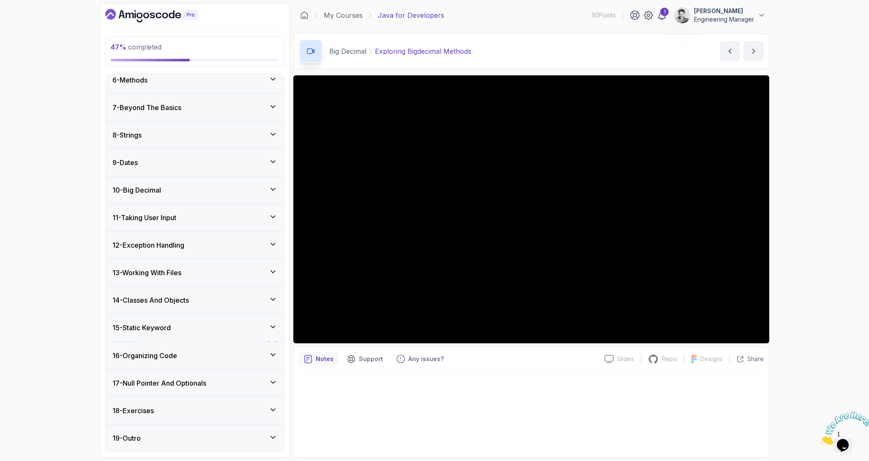
scroll to position [144, 0]
click at [712, 389] on div at bounding box center [531, 412] width 465 height 79
click at [189, 195] on div "10 - Big Decimal" at bounding box center [195, 190] width 178 height 27
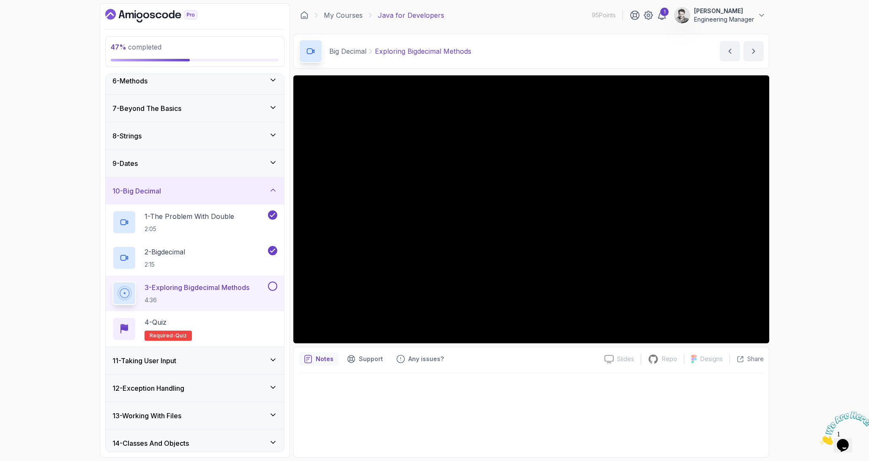
click at [196, 196] on div "10 - Big Decimal" at bounding box center [195, 190] width 178 height 27
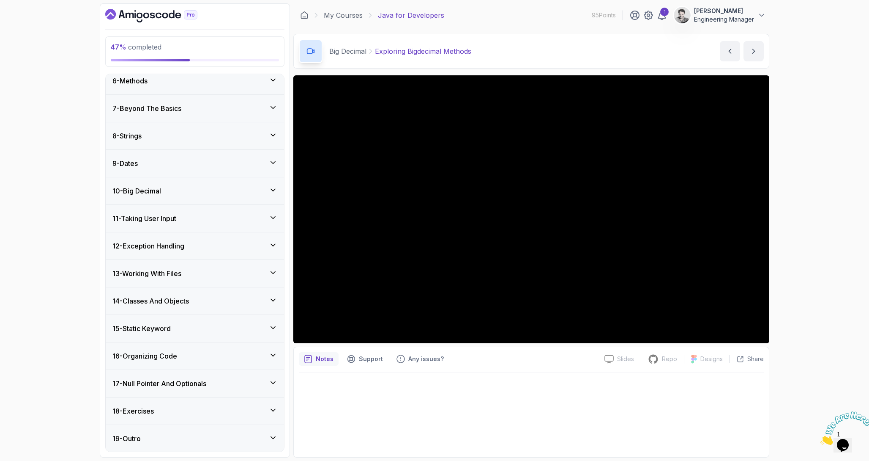
click at [195, 354] on div "16 - Organizing Code" at bounding box center [194, 356] width 165 height 10
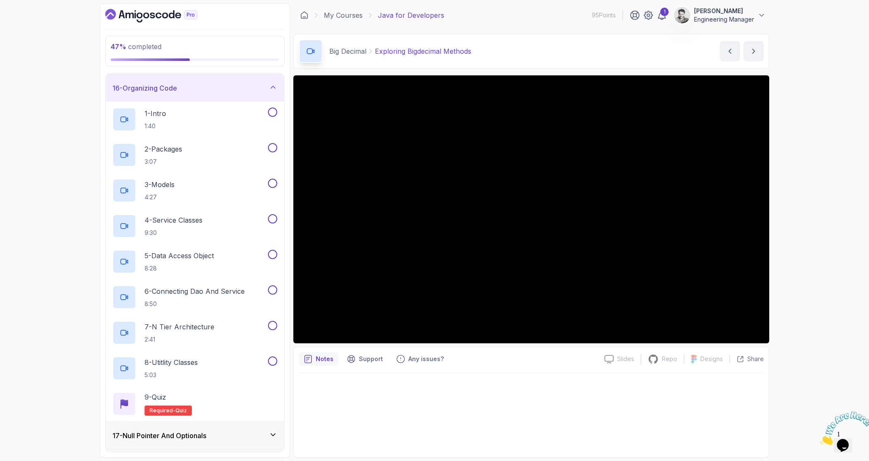
scroll to position [422, 0]
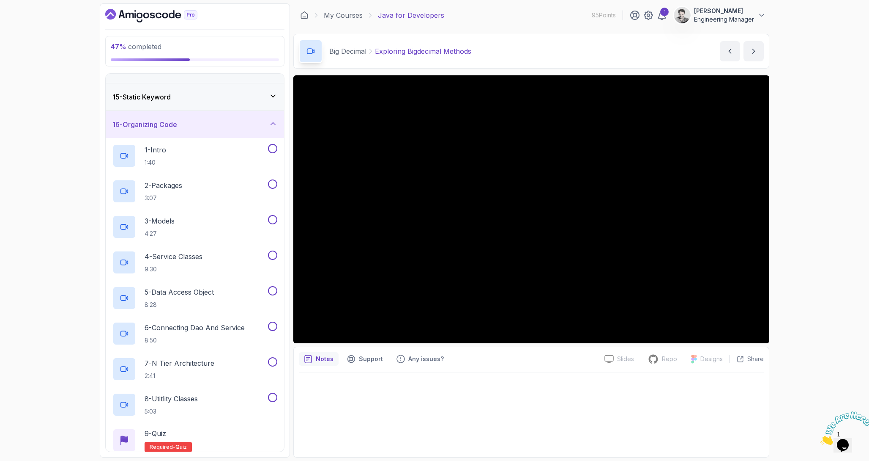
click at [166, 123] on h3 "16 - Organizing Code" at bounding box center [144, 124] width 65 height 10
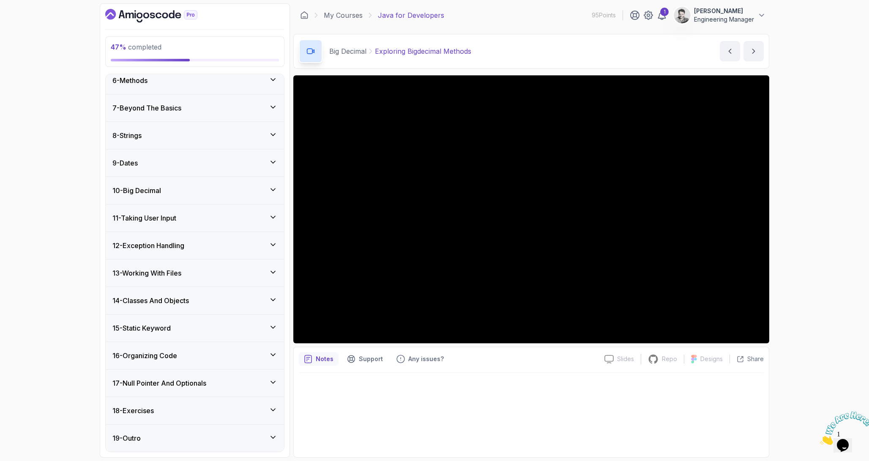
scroll to position [144, 0]
click at [179, 383] on h3 "17 - Null Pointer And Optionals" at bounding box center [159, 383] width 94 height 10
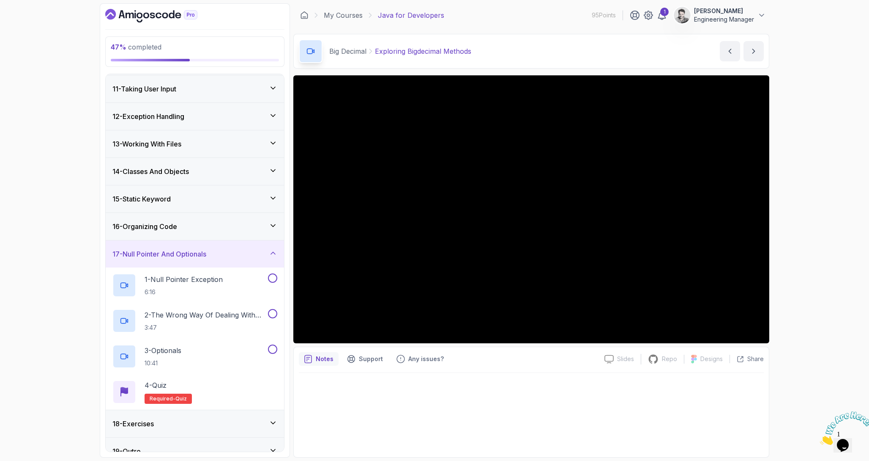
scroll to position [286, 0]
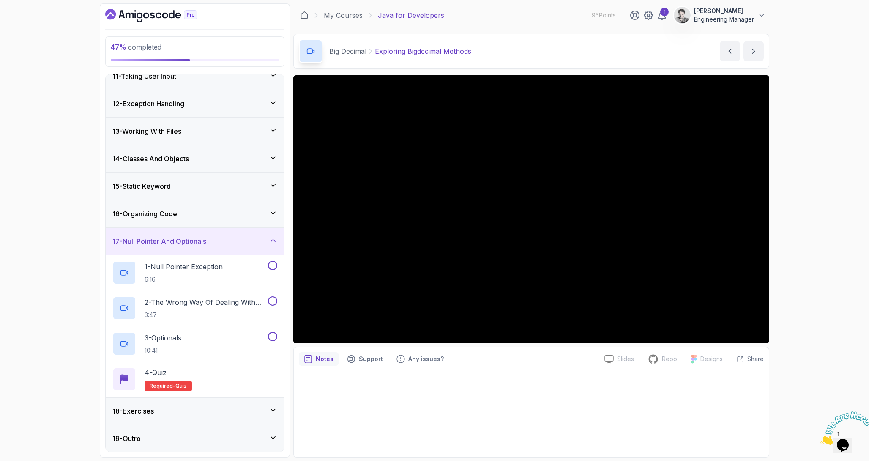
click at [189, 236] on h3 "17 - Null Pointer And Optionals" at bounding box center [159, 241] width 94 height 10
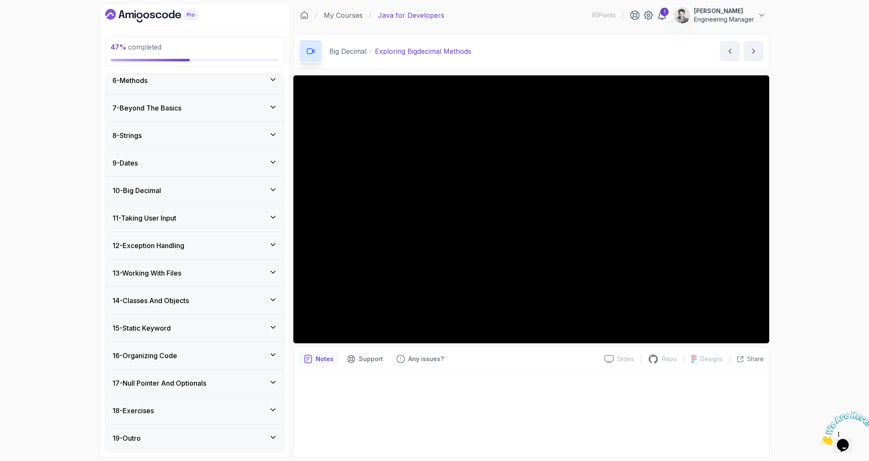
scroll to position [144, 0]
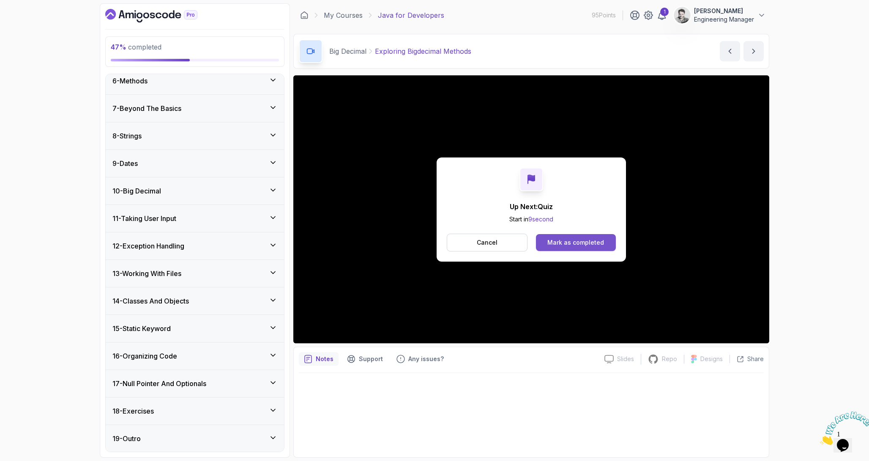
click at [583, 235] on button "Mark as completed" at bounding box center [576, 242] width 80 height 17
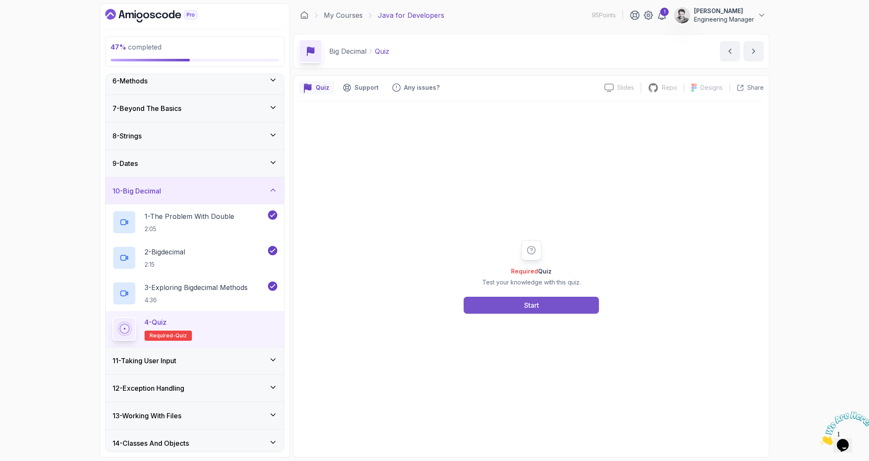
click at [550, 302] on button "Start" at bounding box center [531, 304] width 135 height 17
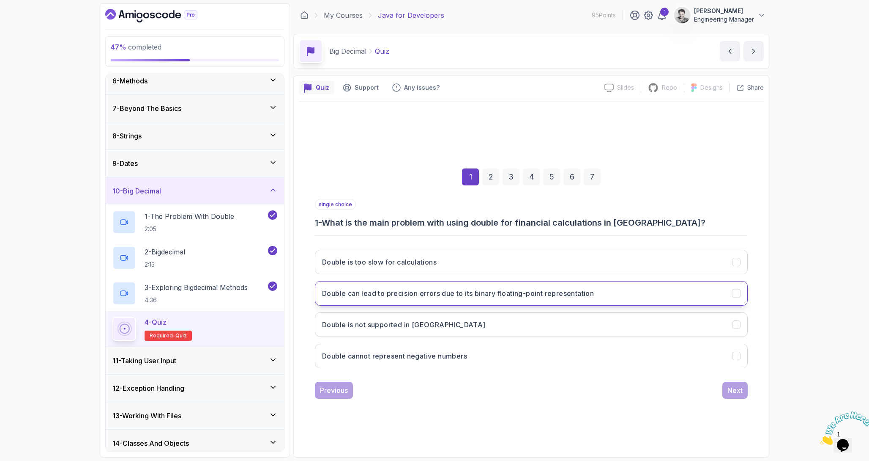
click at [444, 293] on h3 "Double can lead to precision errors due to its binary floating-point representa…" at bounding box center [458, 293] width 272 height 10
click at [743, 393] on button "Next" at bounding box center [735, 389] width 25 height 17
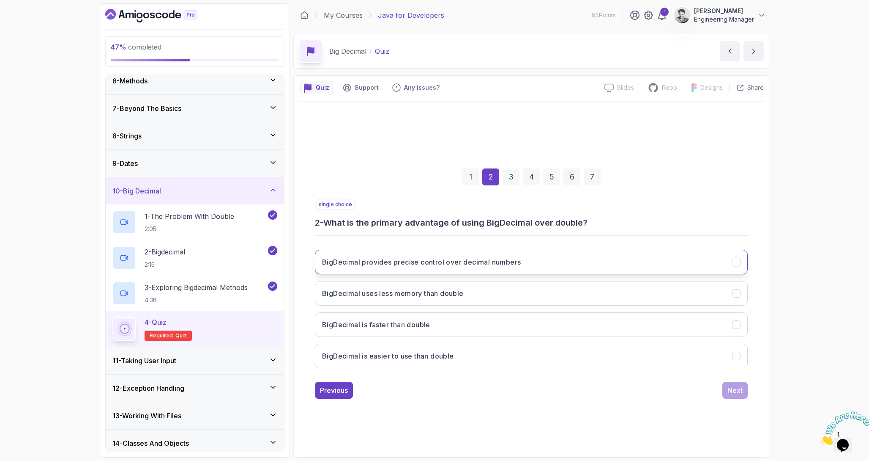
click at [621, 264] on button "BigDecimal provides precise control over decimal numbers" at bounding box center [531, 261] width 433 height 25
click at [740, 389] on div "Next" at bounding box center [735, 390] width 15 height 10
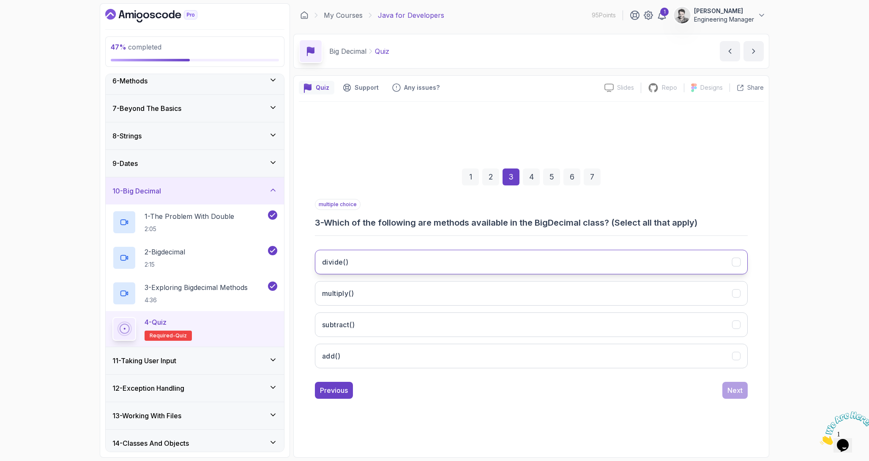
click at [417, 265] on button "divide()" at bounding box center [531, 261] width 433 height 25
click at [405, 291] on button "multiply()" at bounding box center [531, 293] width 433 height 25
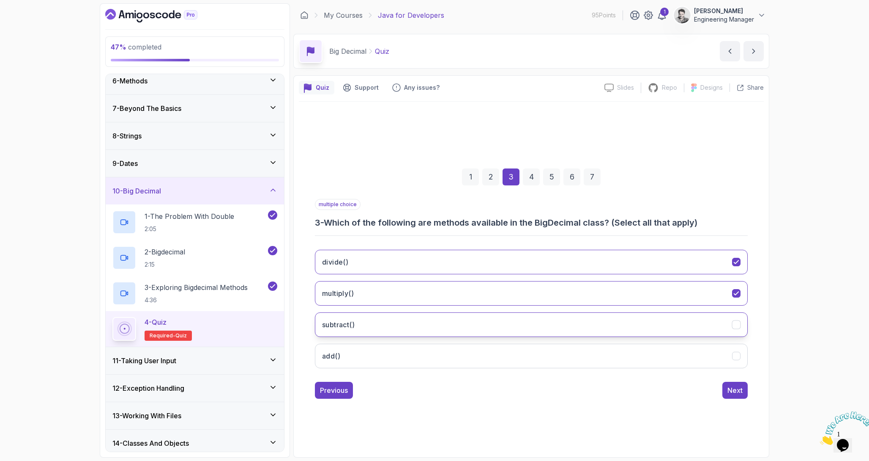
click at [394, 324] on button "subtract()" at bounding box center [531, 324] width 433 height 25
click at [392, 359] on button "add()" at bounding box center [531, 355] width 433 height 25
click at [734, 393] on div "Next" at bounding box center [735, 390] width 15 height 10
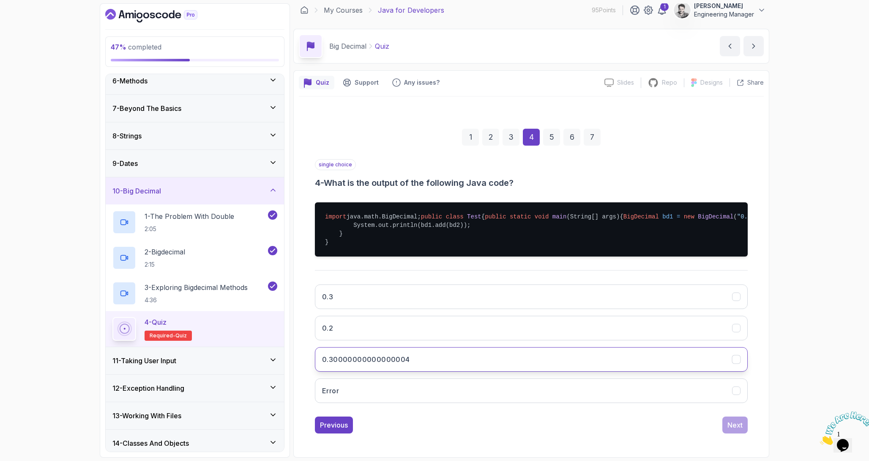
scroll to position [39, 0]
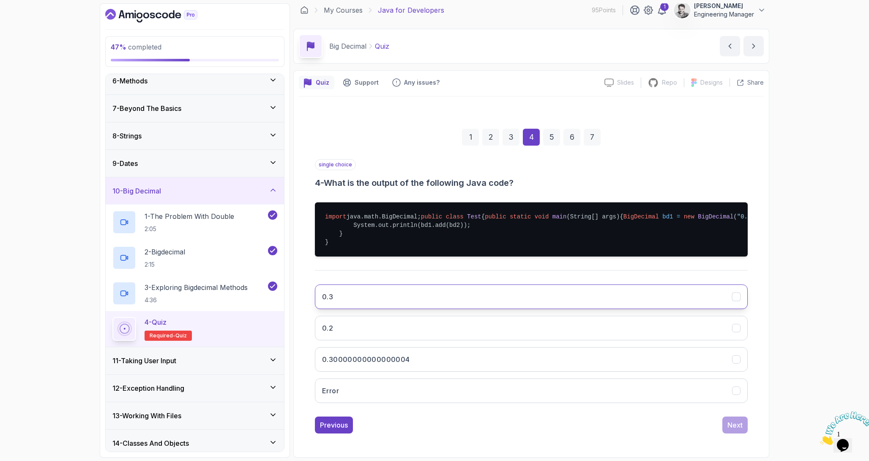
click at [452, 301] on button "0.3" at bounding box center [531, 296] width 433 height 25
click at [735, 427] on div "Next" at bounding box center [735, 424] width 15 height 10
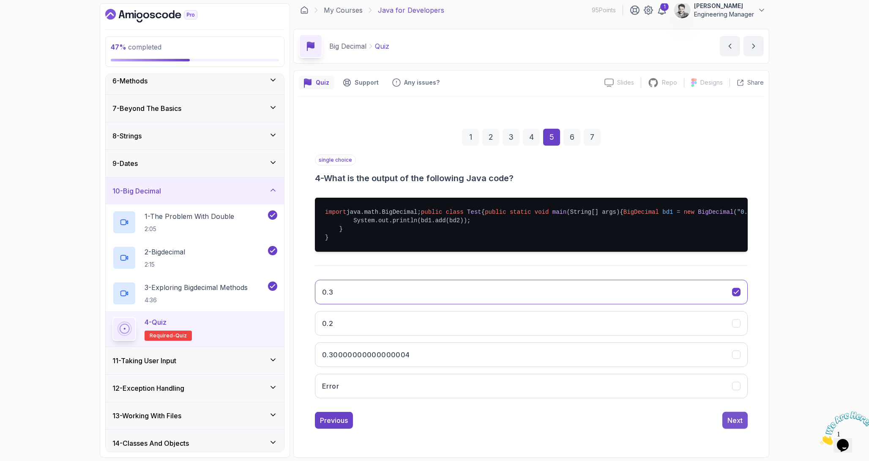
scroll to position [0, 0]
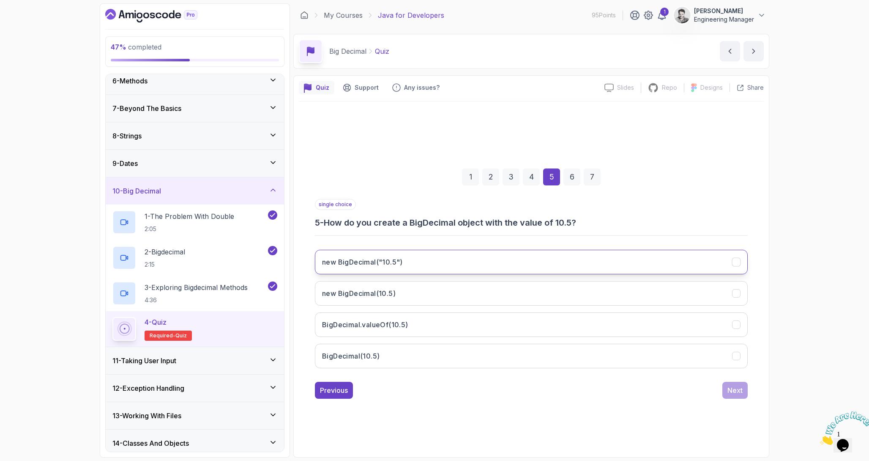
click at [489, 257] on button "new BigDecimal("10.5")" at bounding box center [531, 261] width 433 height 25
click at [728, 395] on button "Next" at bounding box center [735, 389] width 25 height 17
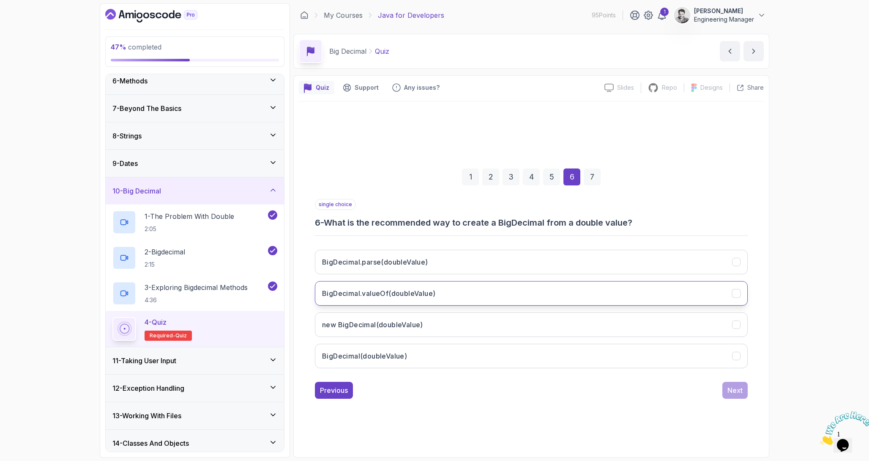
click at [423, 293] on h3 "BigDecimal.valueOf(doubleValue)" at bounding box center [378, 293] width 113 height 10
click at [731, 389] on div "Next" at bounding box center [735, 390] width 15 height 10
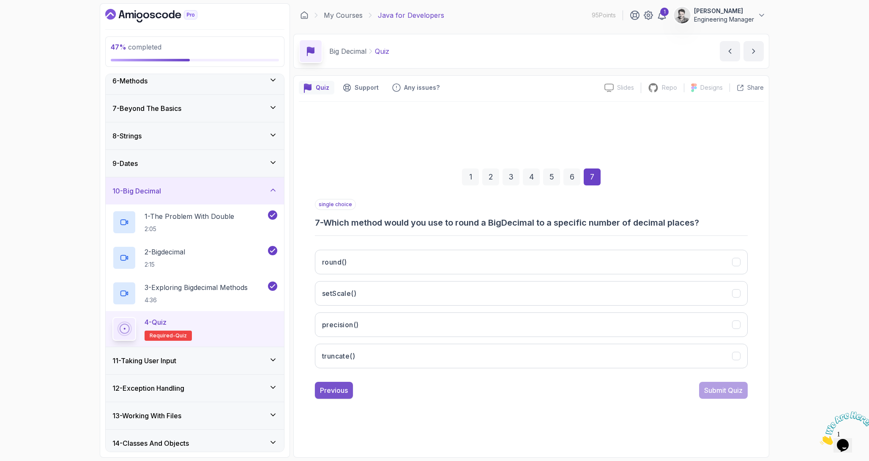
click at [340, 389] on div "Previous" at bounding box center [334, 390] width 28 height 10
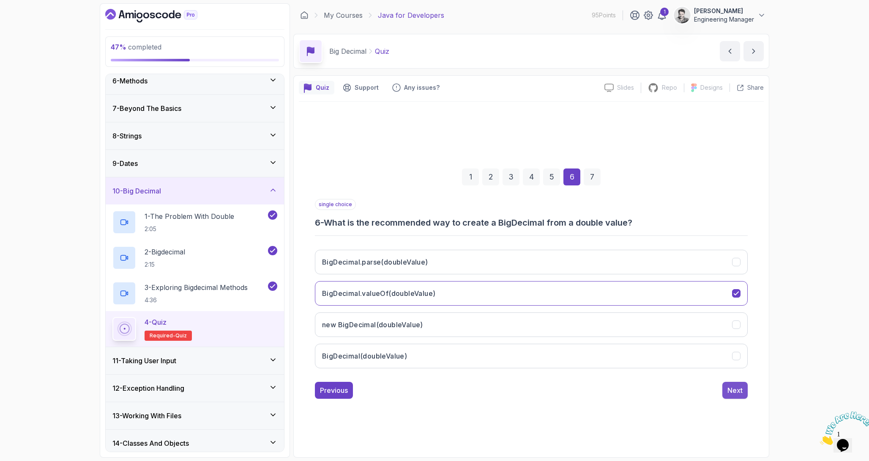
click at [739, 391] on div "Next" at bounding box center [735, 390] width 15 height 10
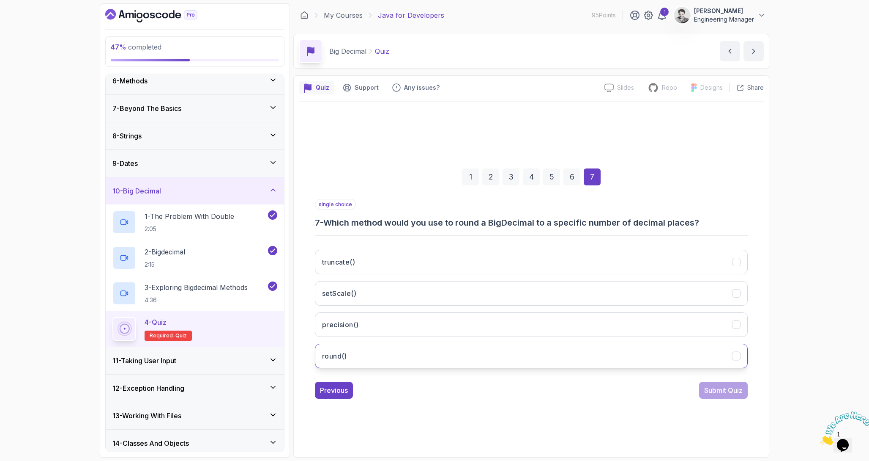
click at [455, 351] on button "round()" at bounding box center [531, 355] width 433 height 25
click at [707, 389] on div "Submit Quiz" at bounding box center [724, 390] width 38 height 10
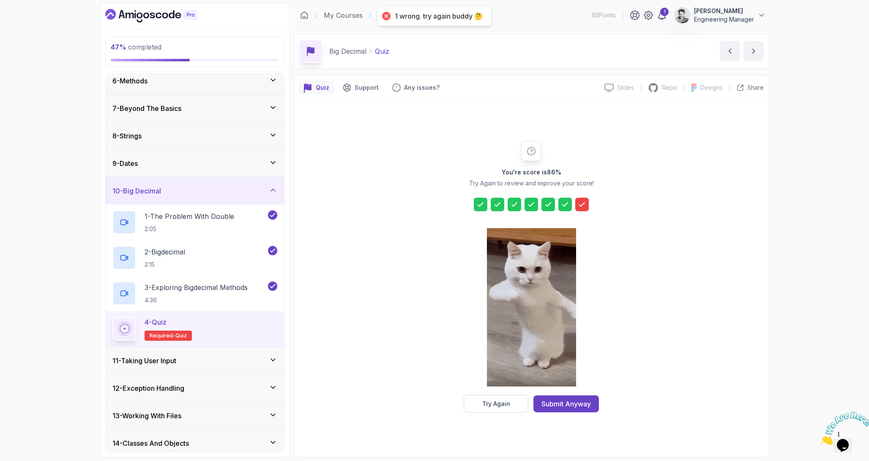
click at [582, 206] on icon at bounding box center [582, 204] width 8 height 8
click at [501, 405] on div "Try Again" at bounding box center [497, 403] width 28 height 8
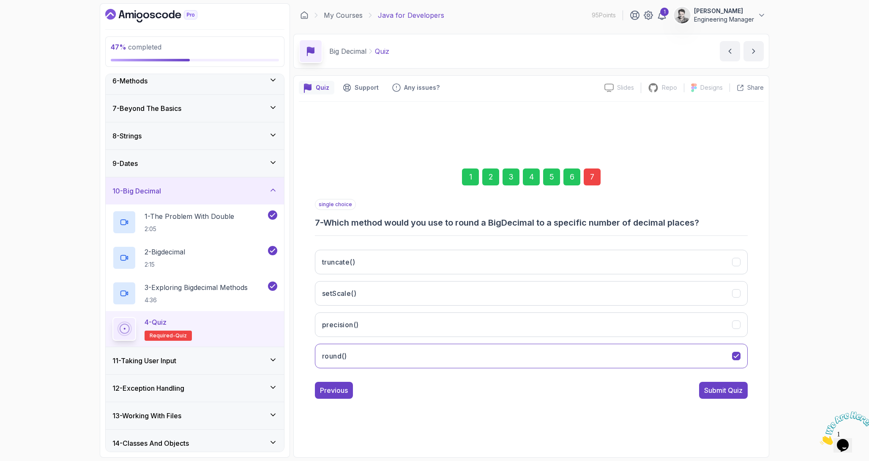
click at [593, 178] on div "7" at bounding box center [592, 176] width 17 height 17
click at [548, 352] on button "round()" at bounding box center [531, 355] width 433 height 25
click at [540, 347] on button "round()" at bounding box center [531, 355] width 433 height 25
click at [529, 318] on button "precision()" at bounding box center [531, 324] width 433 height 25
click at [712, 393] on div "Submit Quiz" at bounding box center [724, 390] width 38 height 10
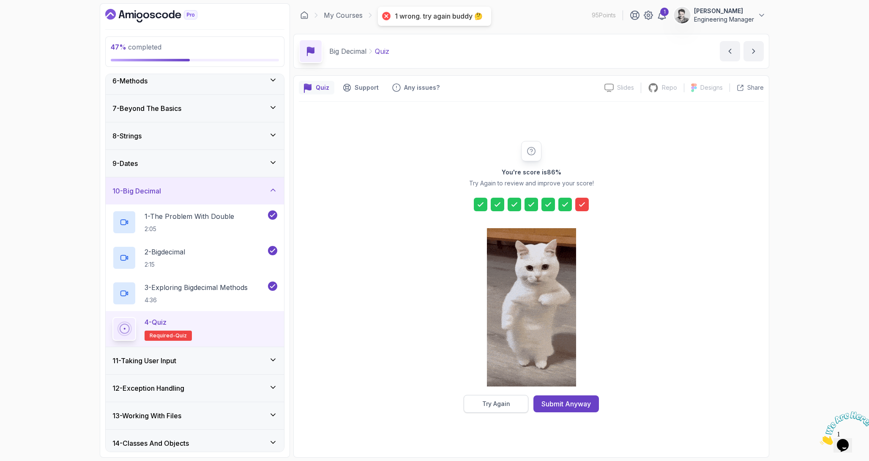
click at [508, 403] on div "Try Again" at bounding box center [497, 403] width 28 height 8
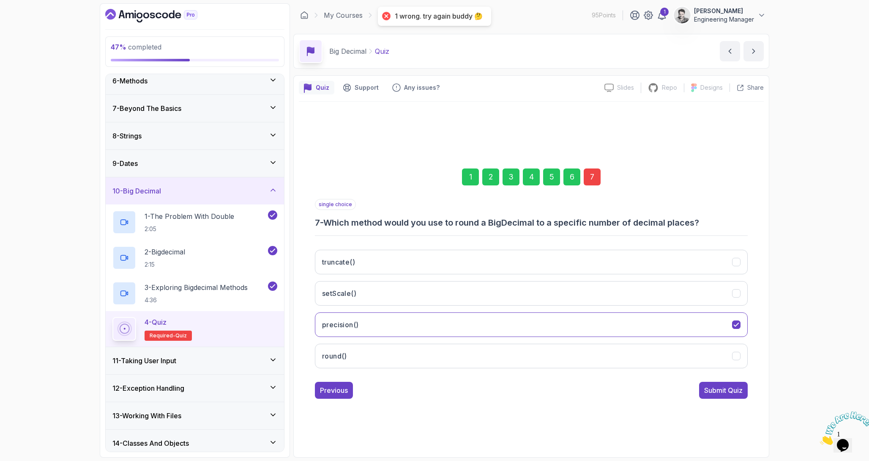
click at [600, 175] on div "7" at bounding box center [592, 176] width 17 height 17
click at [404, 295] on button "setScale()" at bounding box center [531, 293] width 433 height 25
click at [396, 318] on button "precision()" at bounding box center [531, 324] width 433 height 25
click at [663, 288] on button "setScale()" at bounding box center [531, 293] width 433 height 25
click at [717, 388] on div "Submit Quiz" at bounding box center [724, 390] width 38 height 10
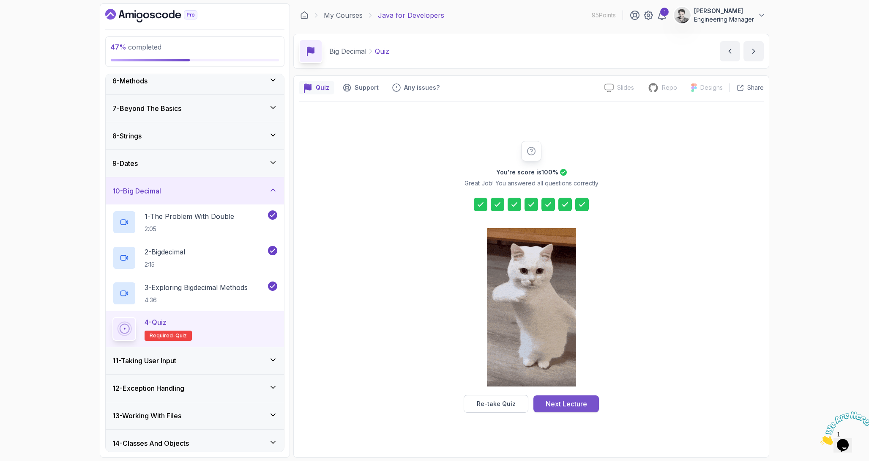
click at [550, 400] on div "Next Lecture" at bounding box center [566, 403] width 41 height 10
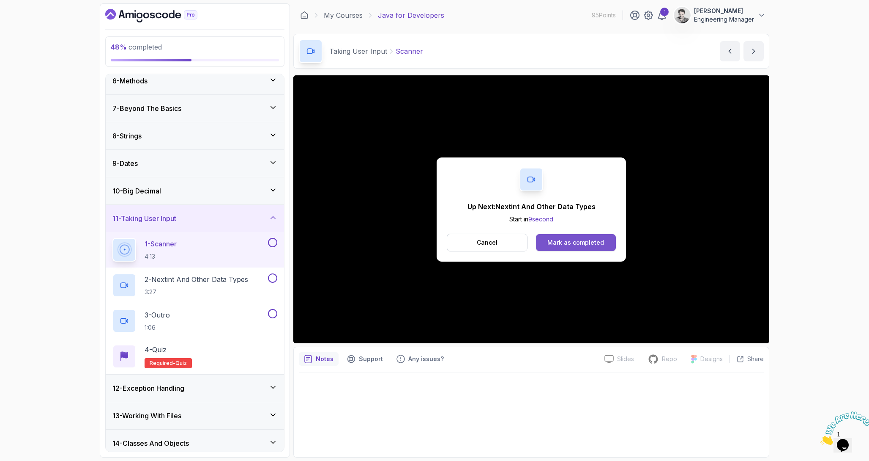
click at [586, 235] on button "Mark as completed" at bounding box center [576, 242] width 80 height 17
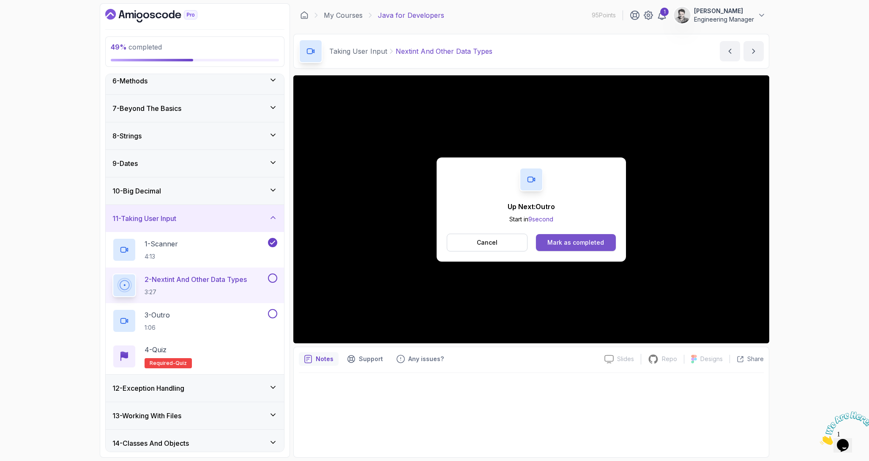
click at [587, 245] on div "Mark as completed" at bounding box center [576, 242] width 57 height 8
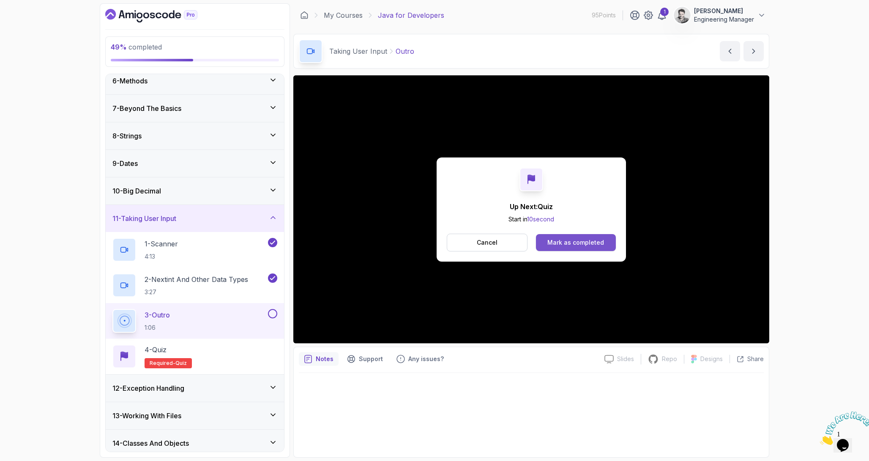
click at [604, 248] on button "Mark as completed" at bounding box center [576, 242] width 80 height 17
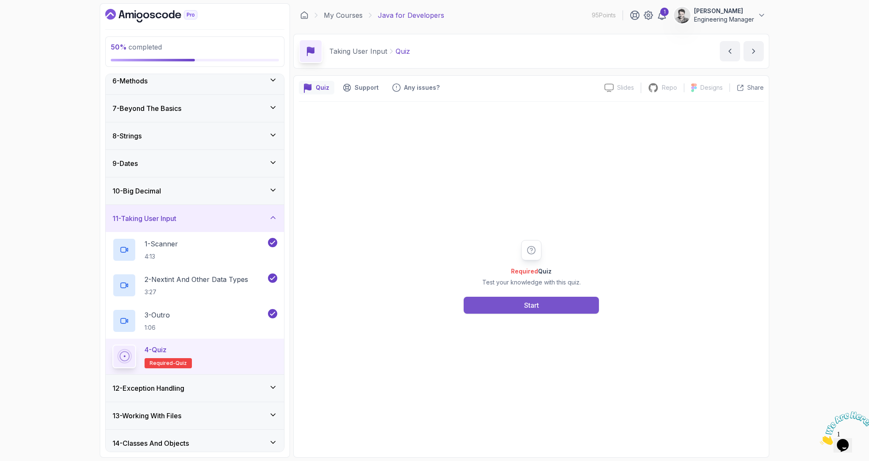
click at [548, 303] on button "Start" at bounding box center [531, 304] width 135 height 17
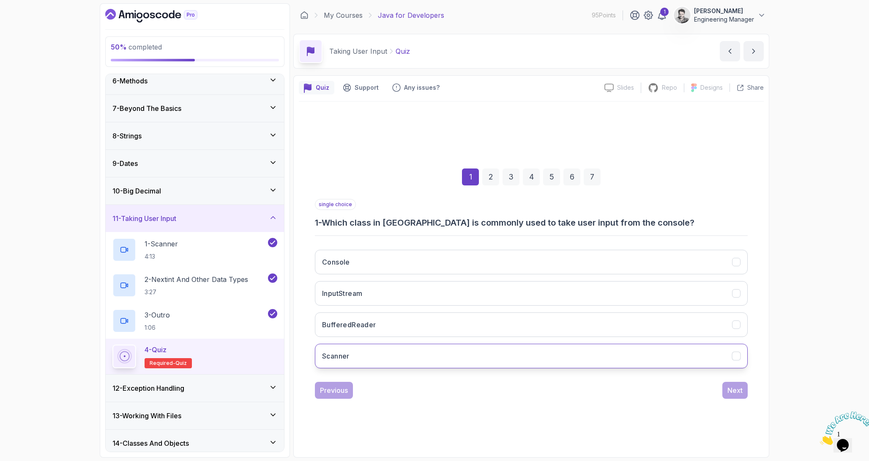
click at [362, 359] on button "Scanner" at bounding box center [531, 355] width 433 height 25
click at [733, 389] on div "Next" at bounding box center [735, 390] width 15 height 10
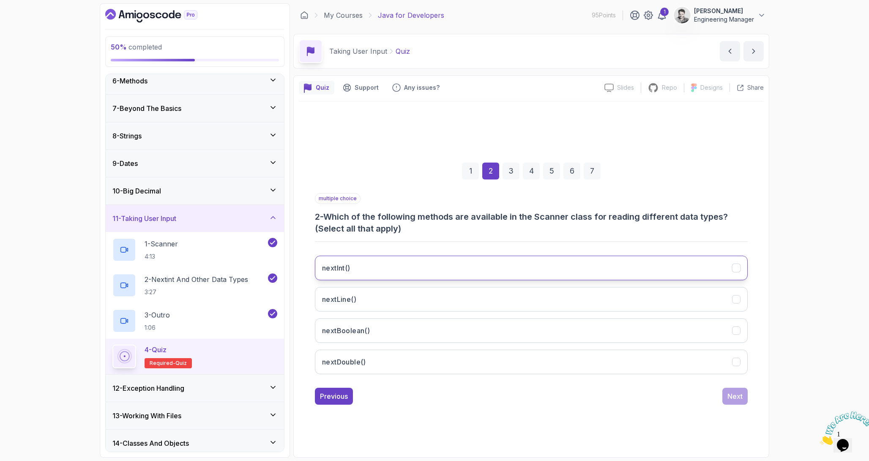
click at [430, 264] on button "nextInt()" at bounding box center [531, 267] width 433 height 25
click at [417, 294] on button "nextLine()" at bounding box center [531, 299] width 433 height 25
click at [407, 329] on button "nextBoolean()" at bounding box center [531, 330] width 433 height 25
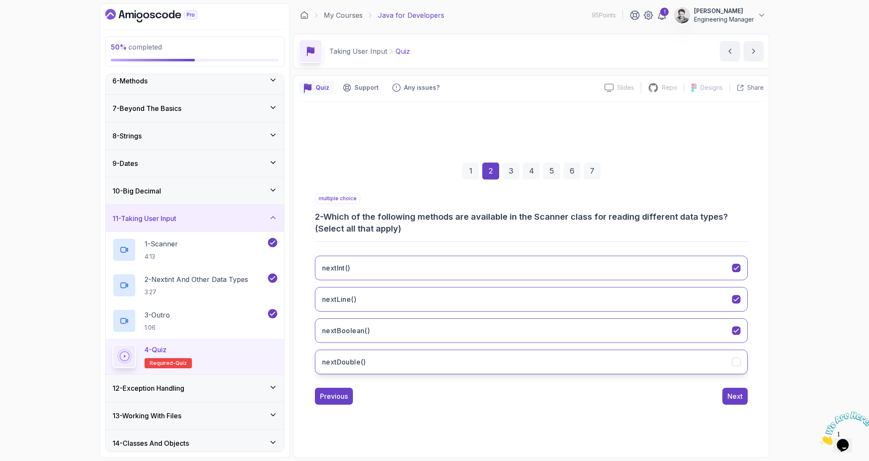
click at [400, 362] on button "nextDouble()" at bounding box center [531, 361] width 433 height 25
click at [733, 396] on div "Next" at bounding box center [735, 396] width 15 height 10
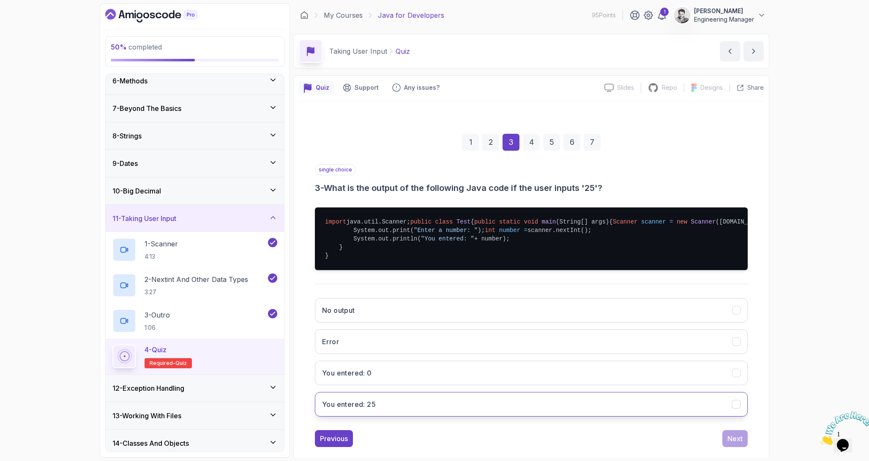
click at [461, 416] on button "You entered: 25" at bounding box center [531, 404] width 433 height 25
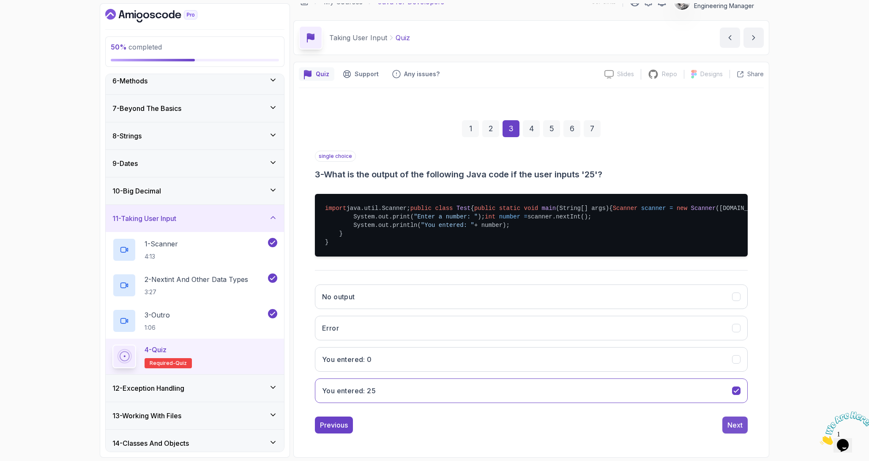
click at [730, 419] on div "Next" at bounding box center [735, 424] width 15 height 10
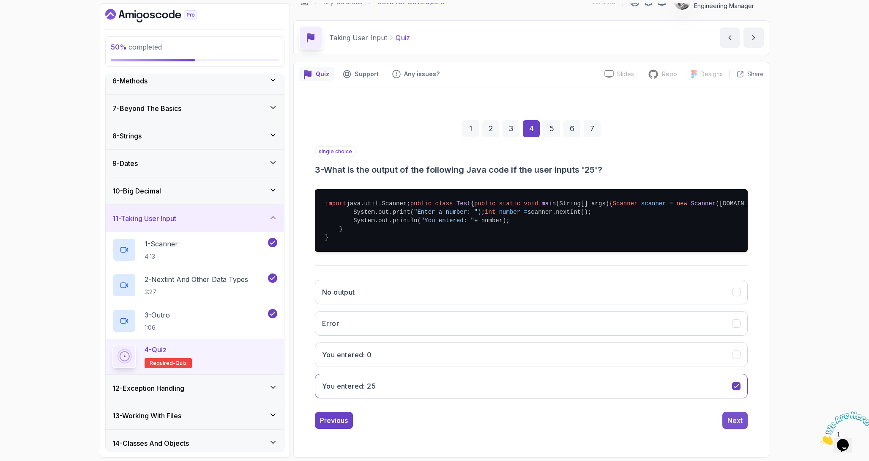
scroll to position [0, 0]
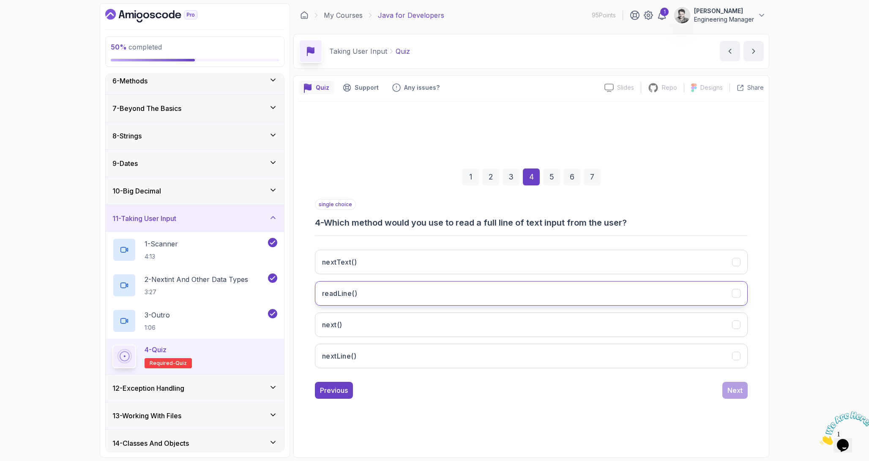
click at [506, 294] on button "readLine()" at bounding box center [531, 293] width 433 height 25
click at [532, 358] on button "nextLine()" at bounding box center [531, 355] width 433 height 25
click at [506, 287] on button "readLine()" at bounding box center [531, 293] width 433 height 25
click at [594, 357] on button "nextLine()" at bounding box center [531, 355] width 433 height 25
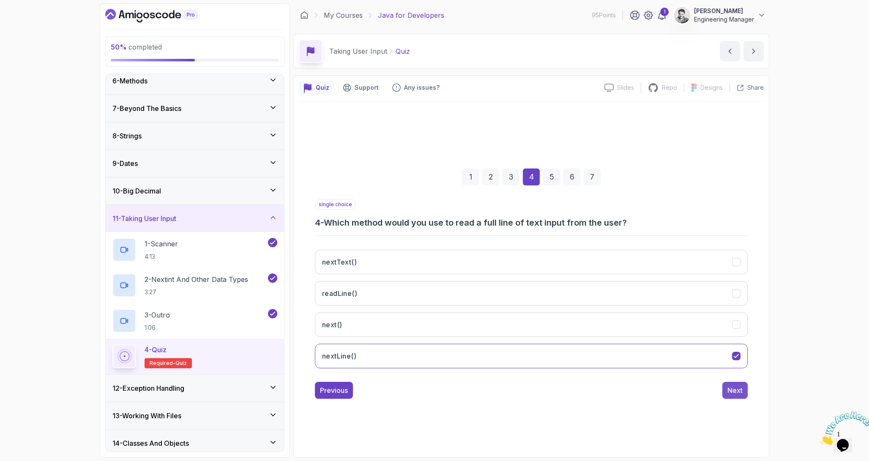
click at [738, 391] on div "Next" at bounding box center [735, 390] width 15 height 10
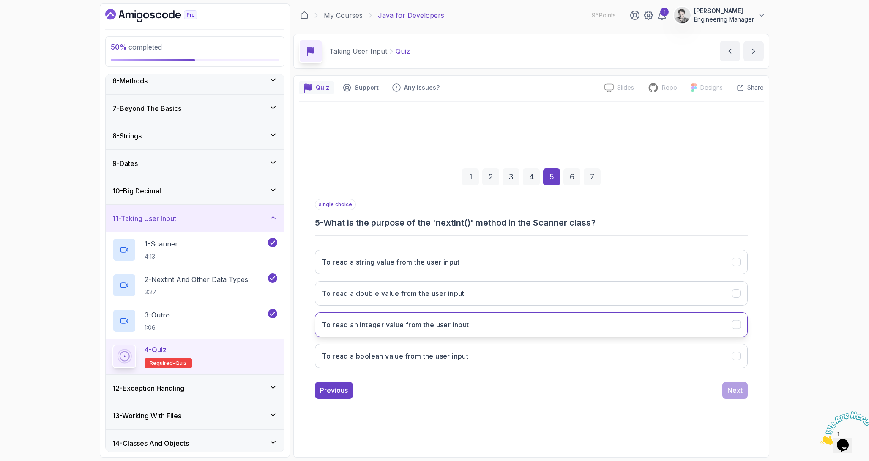
click at [598, 322] on button "To read an integer value from the user input" at bounding box center [531, 324] width 433 height 25
click at [732, 390] on div "Next" at bounding box center [735, 390] width 15 height 10
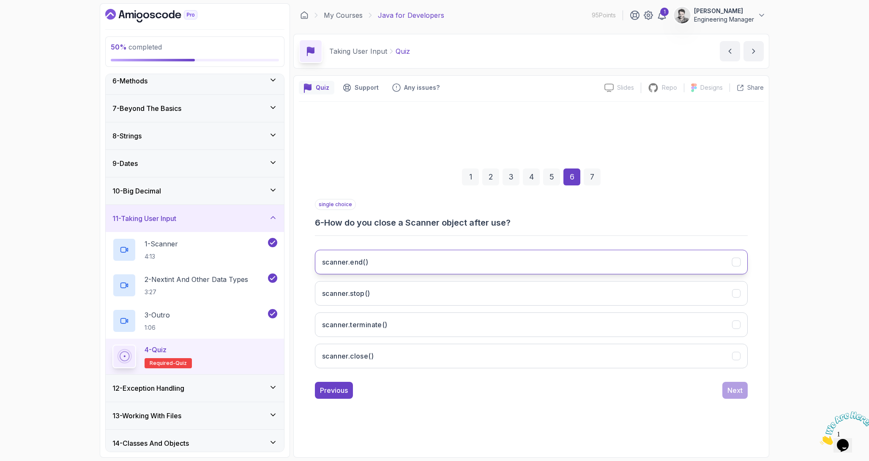
click at [521, 250] on button "scanner.end()" at bounding box center [531, 261] width 433 height 25
click at [739, 394] on div "Next" at bounding box center [735, 390] width 15 height 10
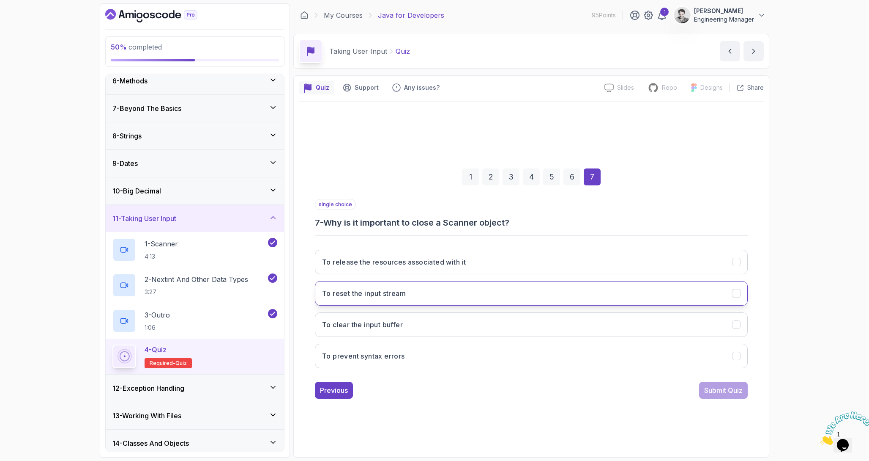
click at [607, 289] on button "To reset the input stream" at bounding box center [531, 293] width 433 height 25
click at [723, 329] on button "To clear the input buffer" at bounding box center [531, 324] width 433 height 25
click at [723, 301] on button "To reset the input stream" at bounding box center [531, 293] width 433 height 25
click at [743, 389] on button "Submit Quiz" at bounding box center [723, 389] width 49 height 17
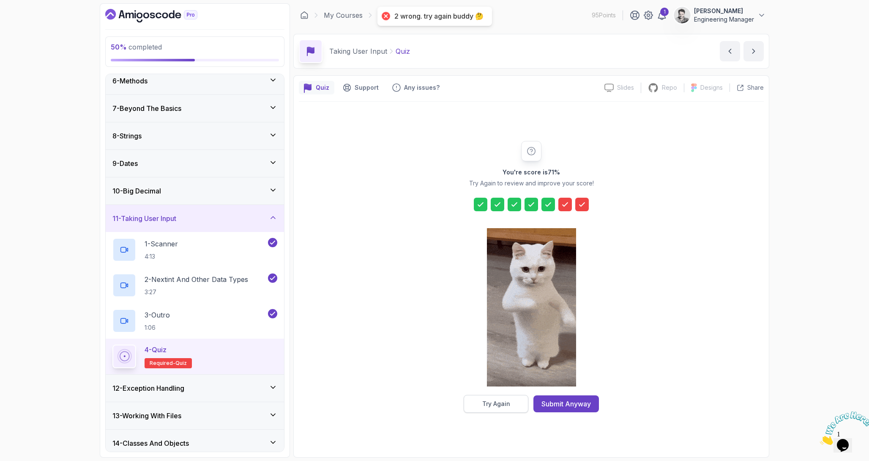
click at [495, 400] on div "Try Again" at bounding box center [497, 403] width 28 height 8
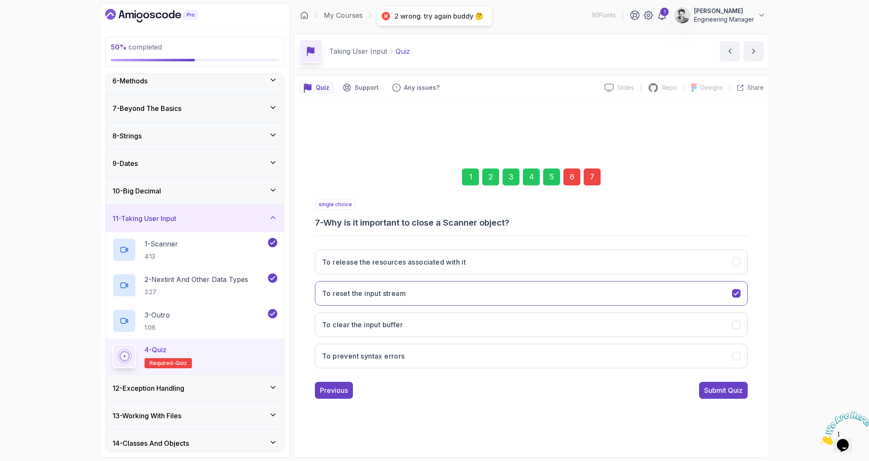
click at [573, 175] on div "6" at bounding box center [572, 176] width 17 height 17
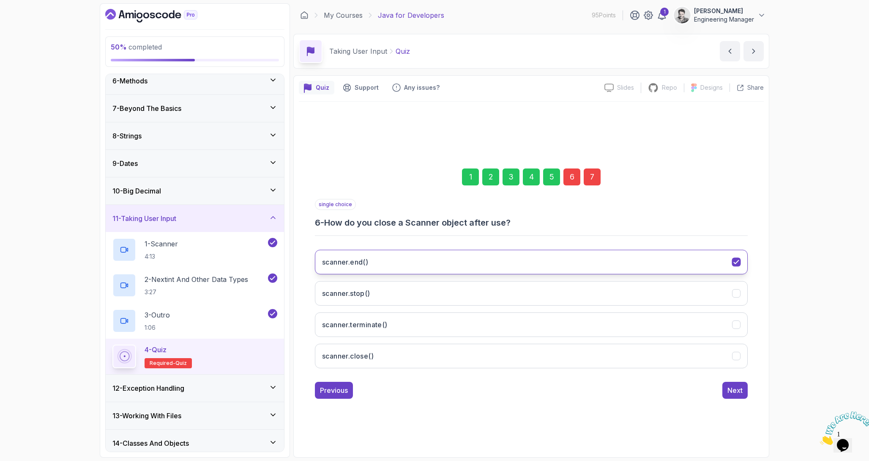
click at [505, 258] on button "scanner.end()" at bounding box center [531, 261] width 433 height 25
click at [414, 363] on button "scanner.close()" at bounding box center [531, 355] width 433 height 25
click at [730, 398] on button "Next" at bounding box center [735, 389] width 25 height 17
click at [557, 255] on button "To reset the input stream" at bounding box center [531, 261] width 433 height 25
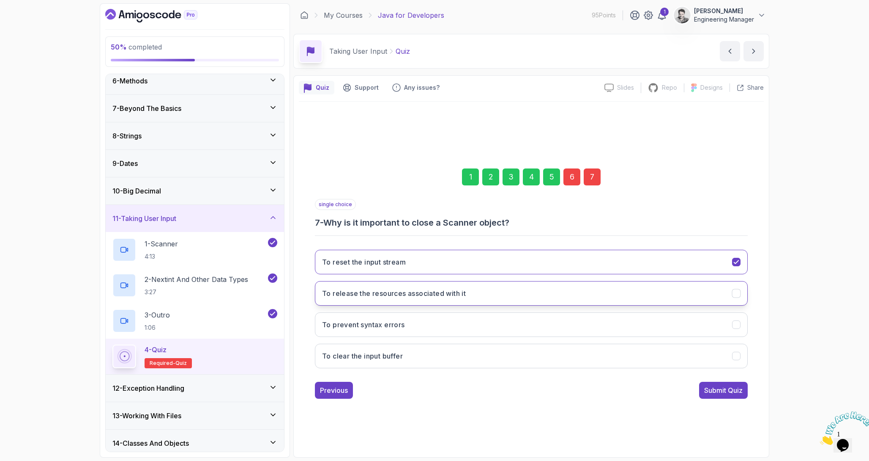
click at [520, 293] on button "To release the resources associated with it" at bounding box center [531, 293] width 433 height 25
click at [505, 346] on button "To clear the input buffer" at bounding box center [531, 355] width 433 height 25
click at [505, 289] on button "To release the resources associated with it" at bounding box center [531, 293] width 433 height 25
click at [499, 350] on button "To clear the input buffer" at bounding box center [531, 355] width 433 height 25
click at [721, 390] on div "Submit Quiz" at bounding box center [724, 390] width 38 height 10
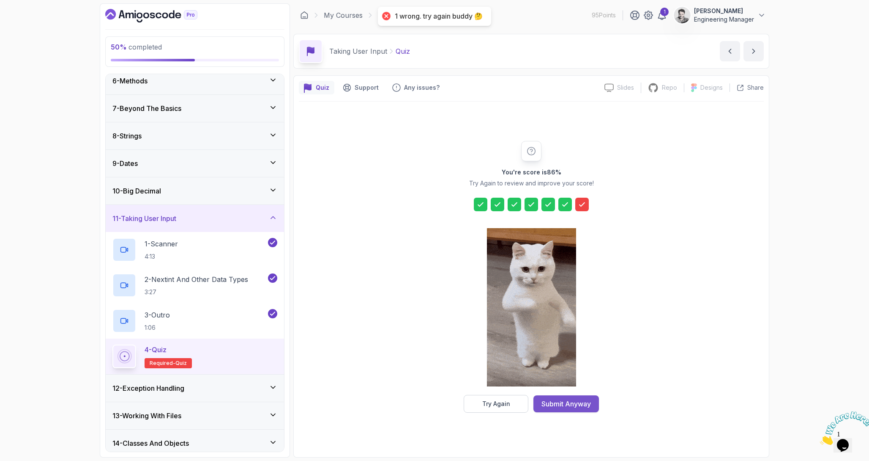
click at [583, 404] on div "Submit Anyway" at bounding box center [566, 403] width 49 height 10
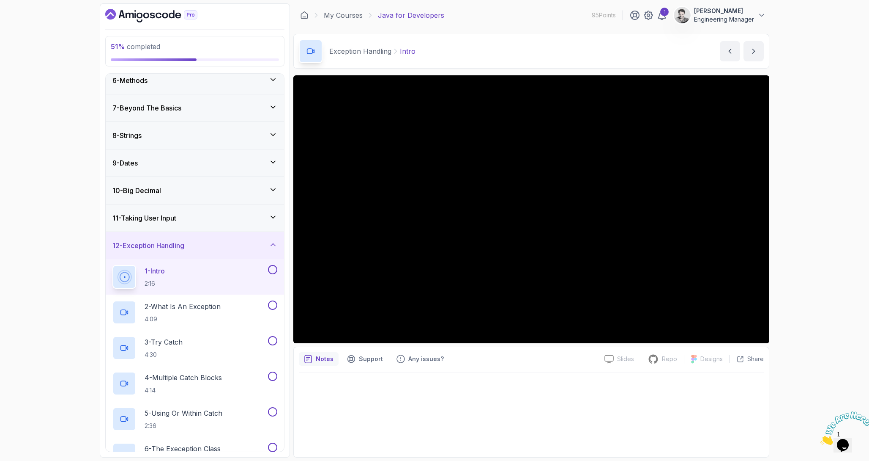
click at [256, 237] on div "12 - Exception Handling" at bounding box center [195, 245] width 178 height 27
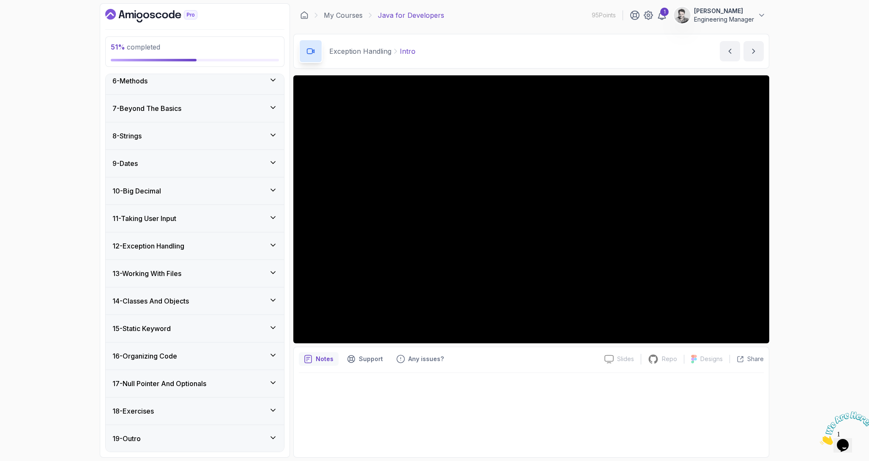
click at [232, 270] on div "13 - Working With Files" at bounding box center [194, 273] width 165 height 10
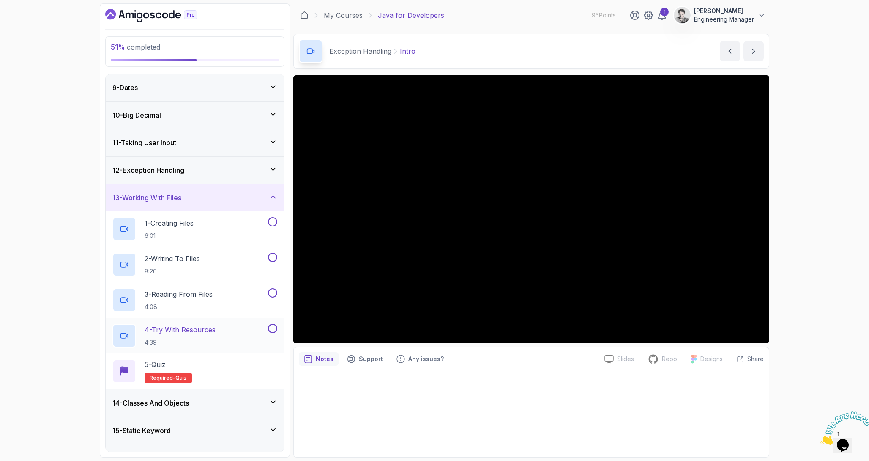
scroll to position [220, 0]
click at [187, 203] on div "13 - Working With Files" at bounding box center [195, 197] width 178 height 27
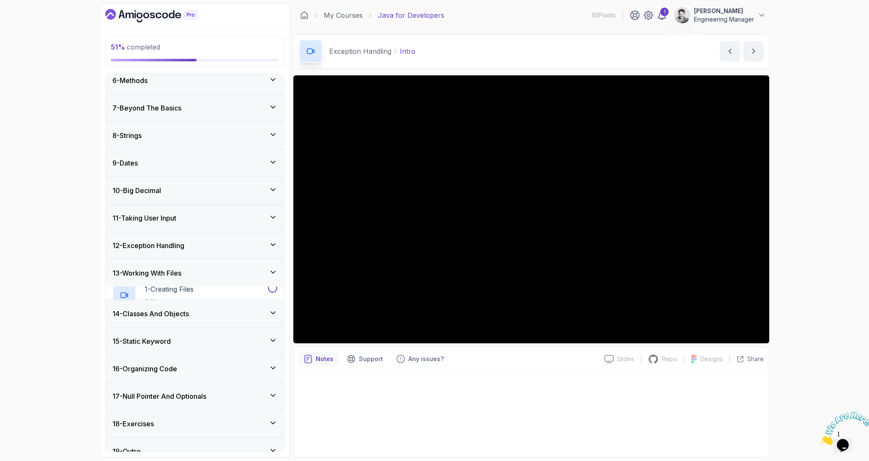
scroll to position [144, 0]
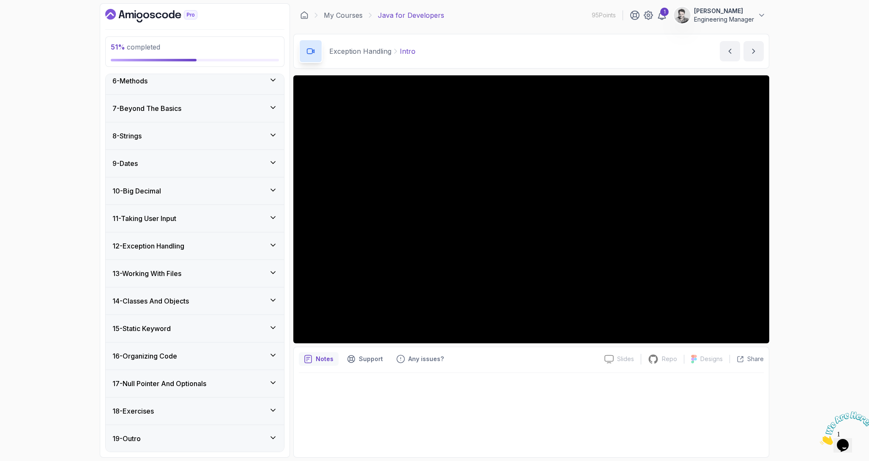
click at [202, 330] on div "15 - Static Keyword" at bounding box center [194, 328] width 165 height 10
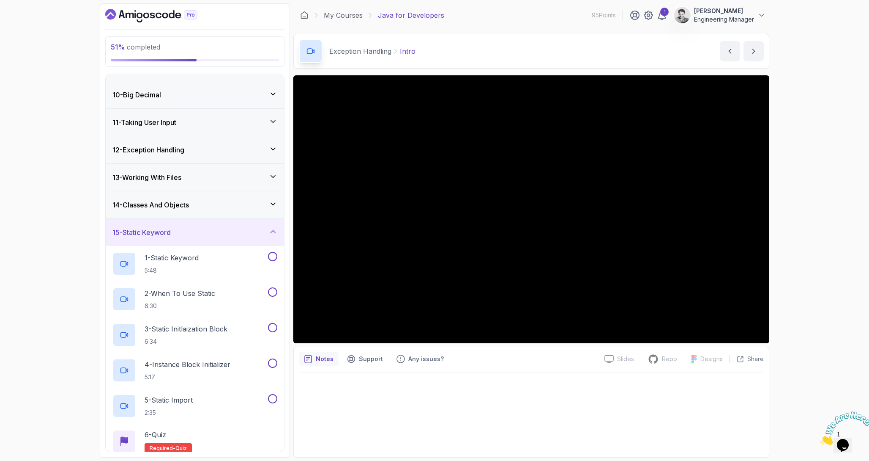
scroll to position [243, 0]
click at [160, 222] on div "15 - Static Keyword" at bounding box center [195, 229] width 178 height 27
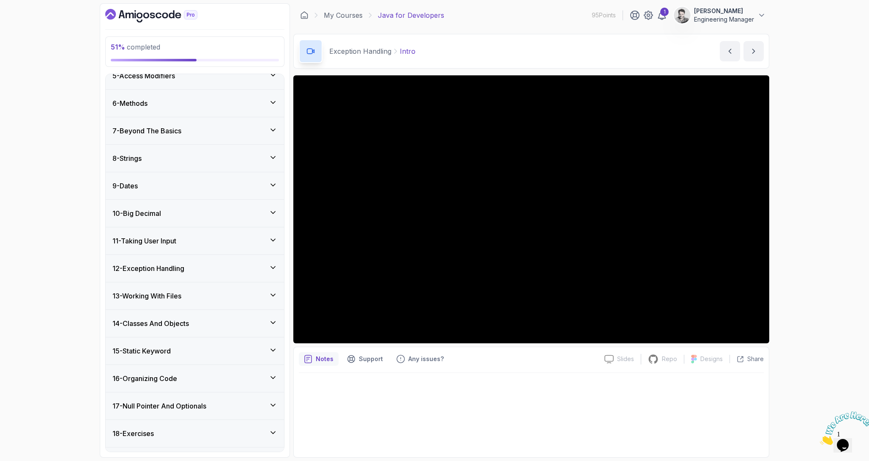
scroll to position [144, 0]
